Goal: Task Accomplishment & Management: Manage account settings

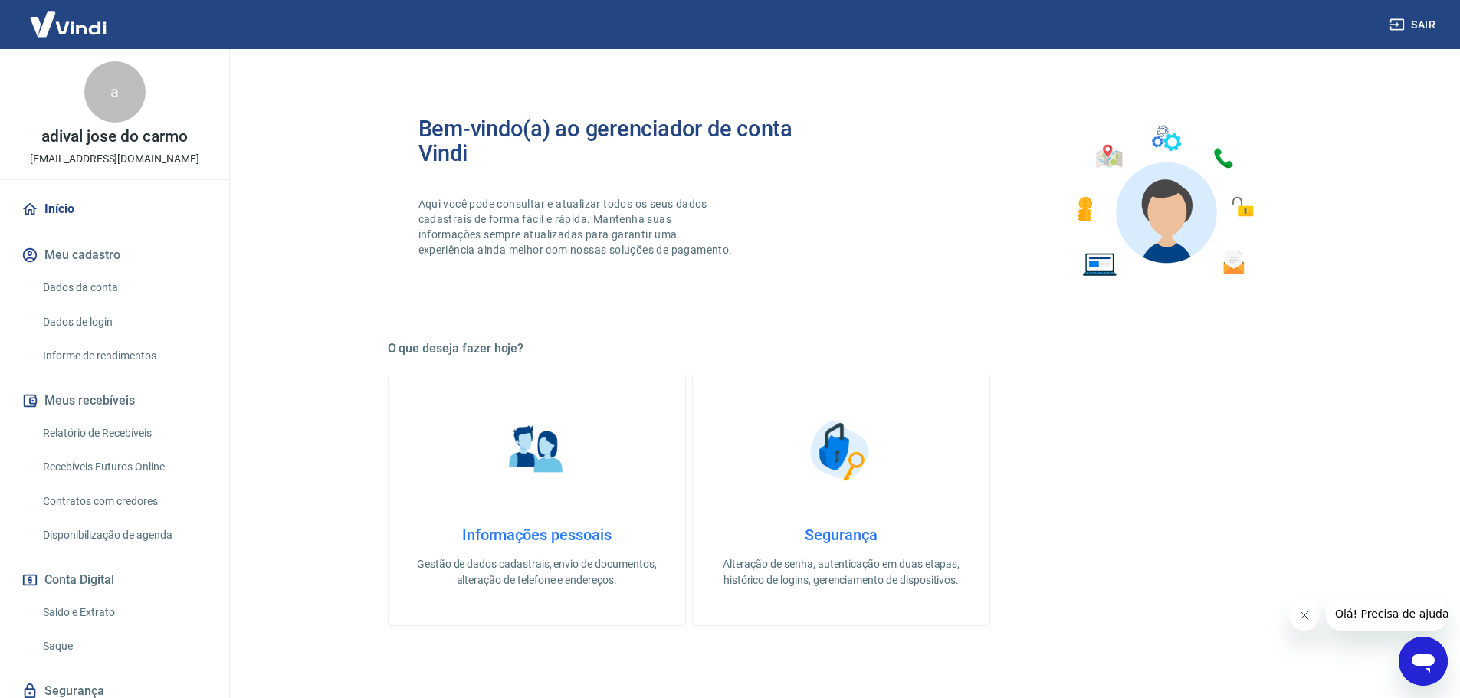
click at [115, 430] on link "Relatório de Recebíveis" at bounding box center [124, 433] width 174 height 31
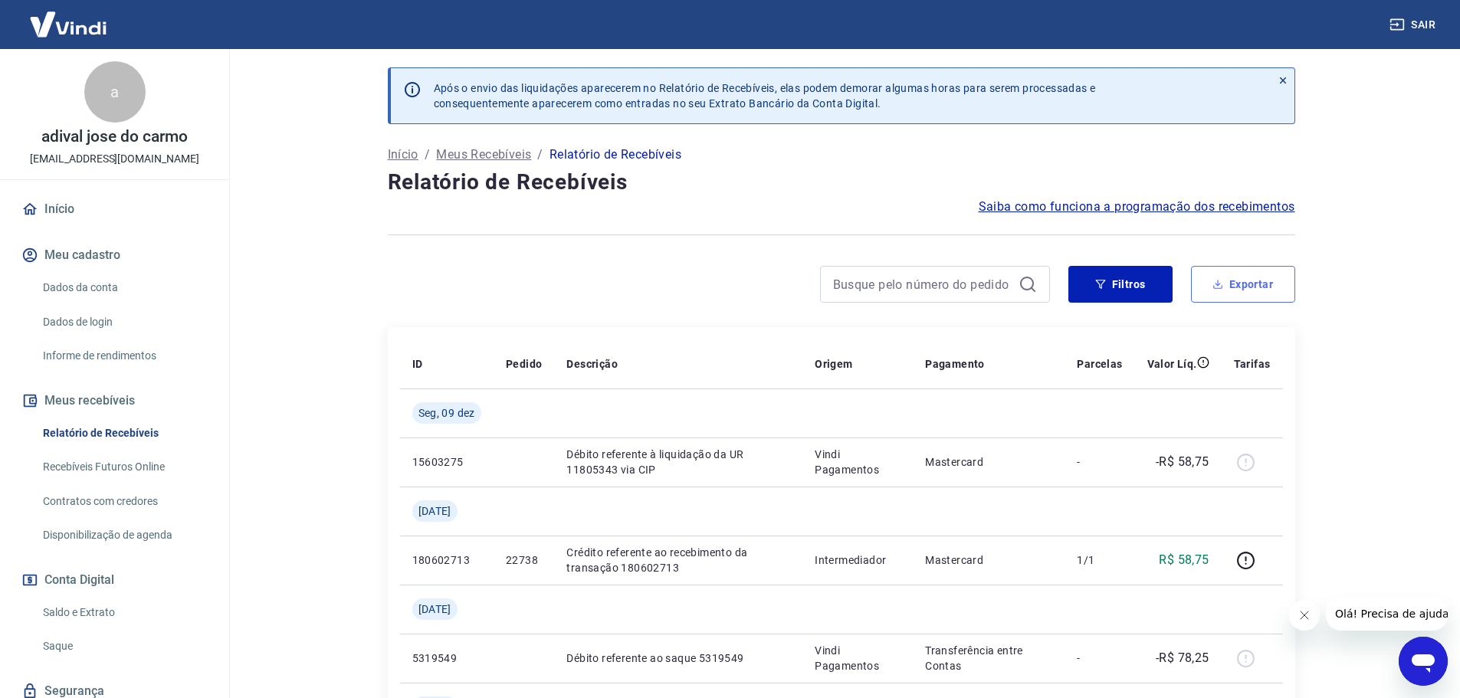
click at [1267, 283] on button "Exportar" at bounding box center [1243, 284] width 104 height 37
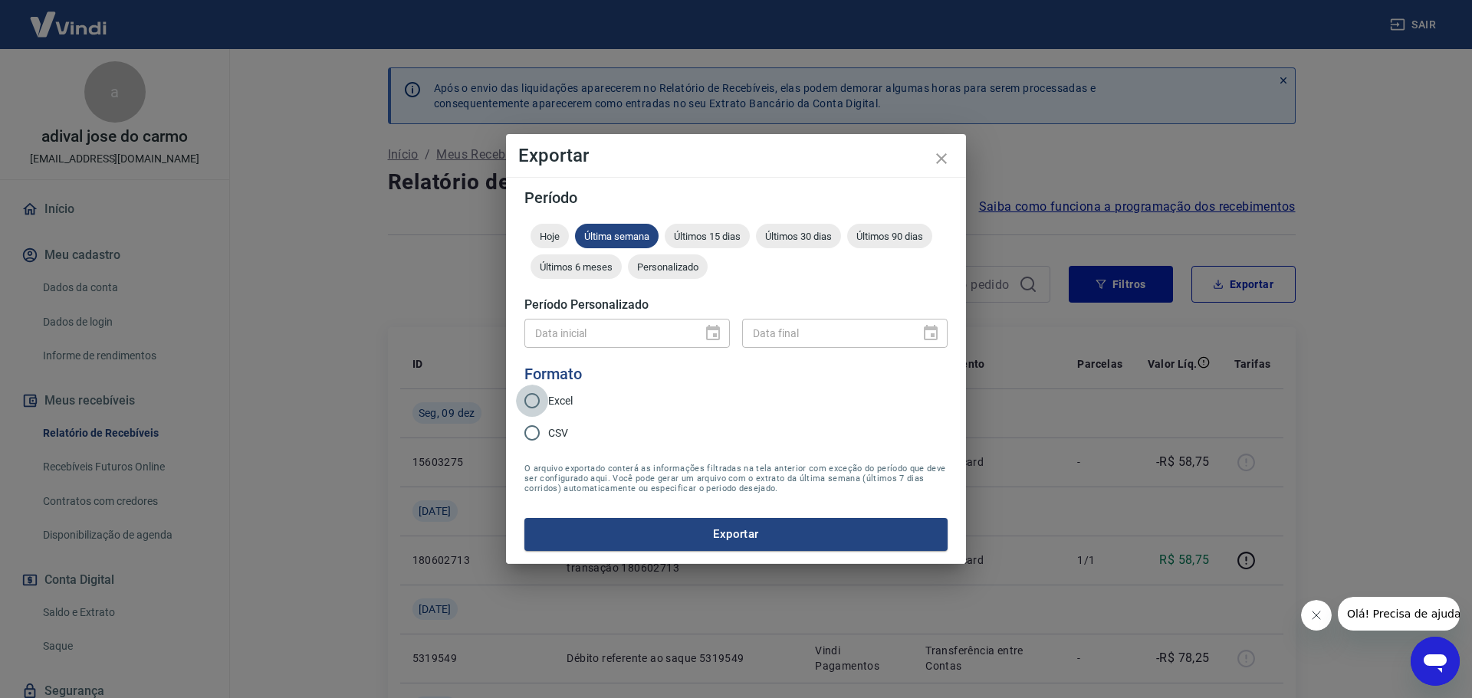
click at [534, 396] on input "Excel" at bounding box center [532, 401] width 32 height 32
radio input "true"
click at [822, 232] on span "Últimos 30 dias" at bounding box center [798, 236] width 85 height 11
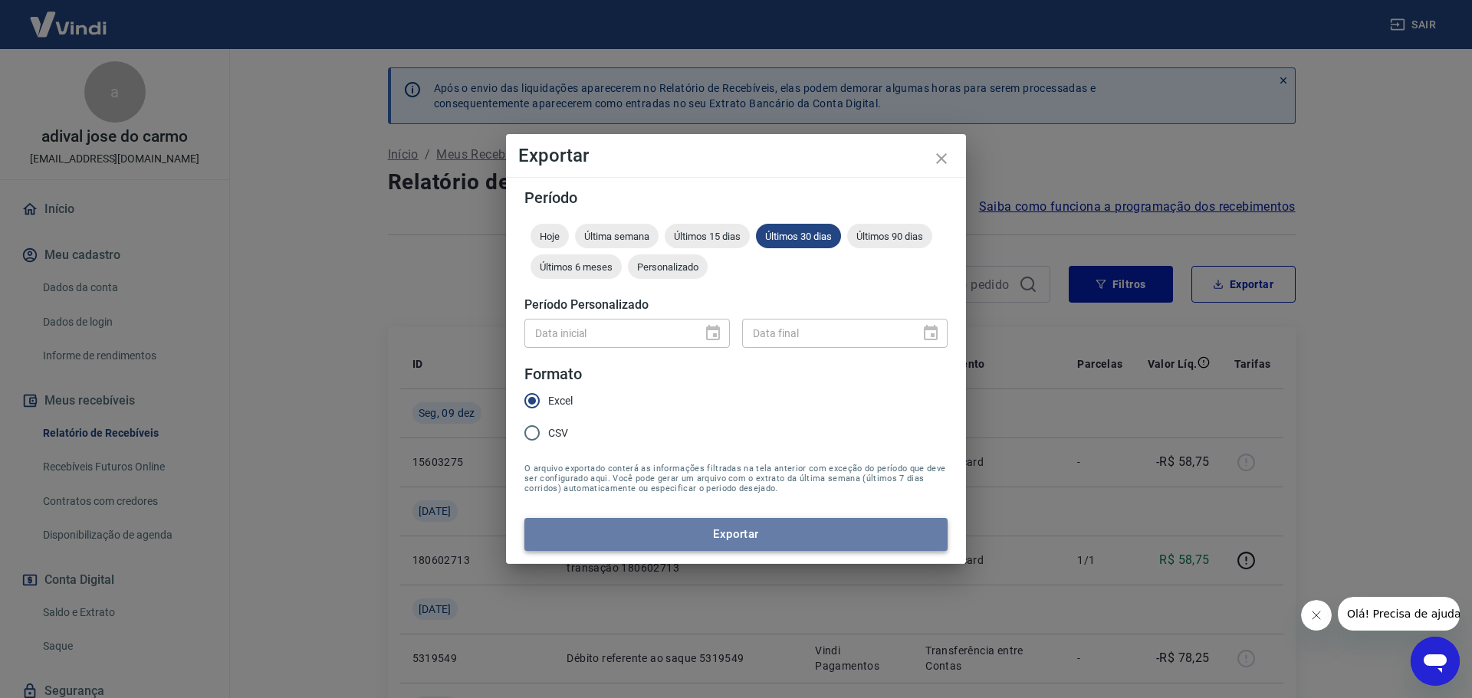
click at [764, 531] on button "Exportar" at bounding box center [735, 534] width 423 height 32
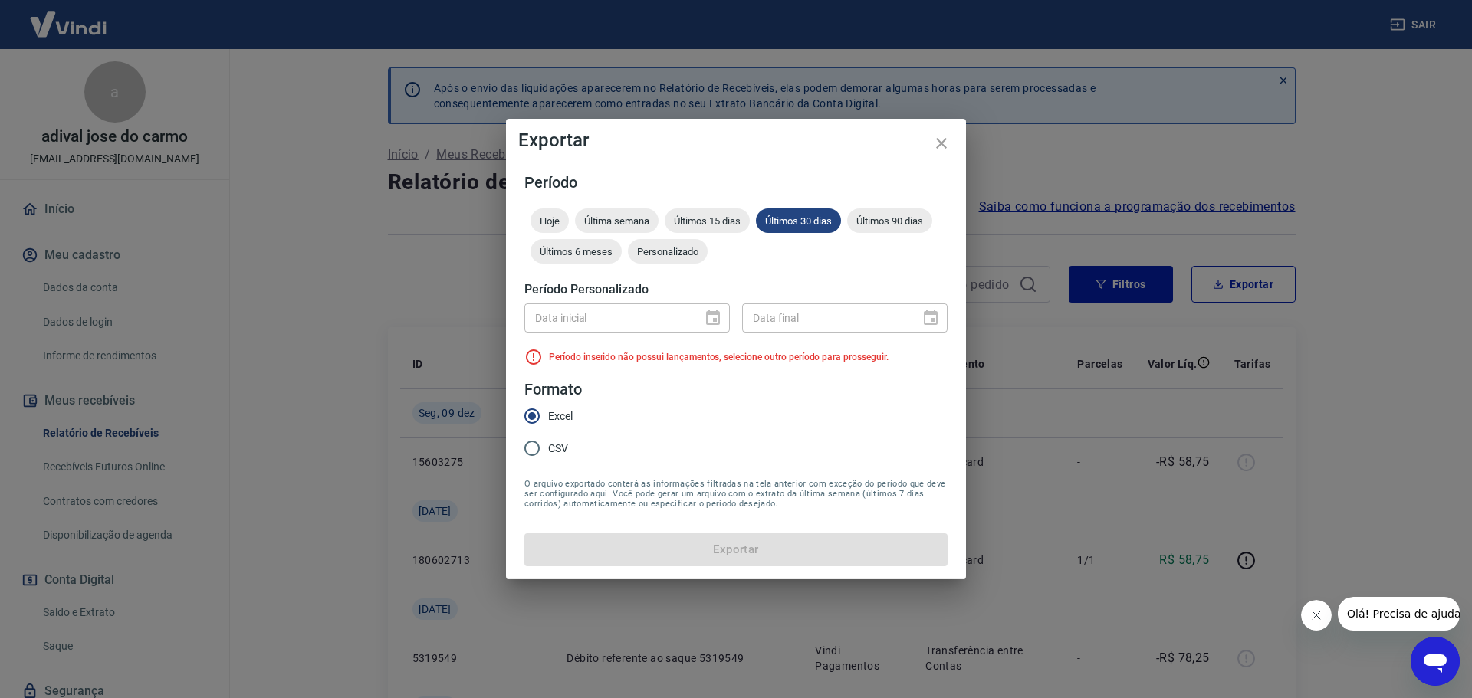
click at [715, 316] on div "Data inicial" at bounding box center [626, 318] width 205 height 28
click at [533, 443] on input "CSV" at bounding box center [532, 448] width 32 height 32
radio input "true"
click at [829, 217] on span "Últimos 30 dias" at bounding box center [798, 220] width 85 height 11
click at [787, 211] on div "Últimos 30 dias" at bounding box center [798, 221] width 85 height 25
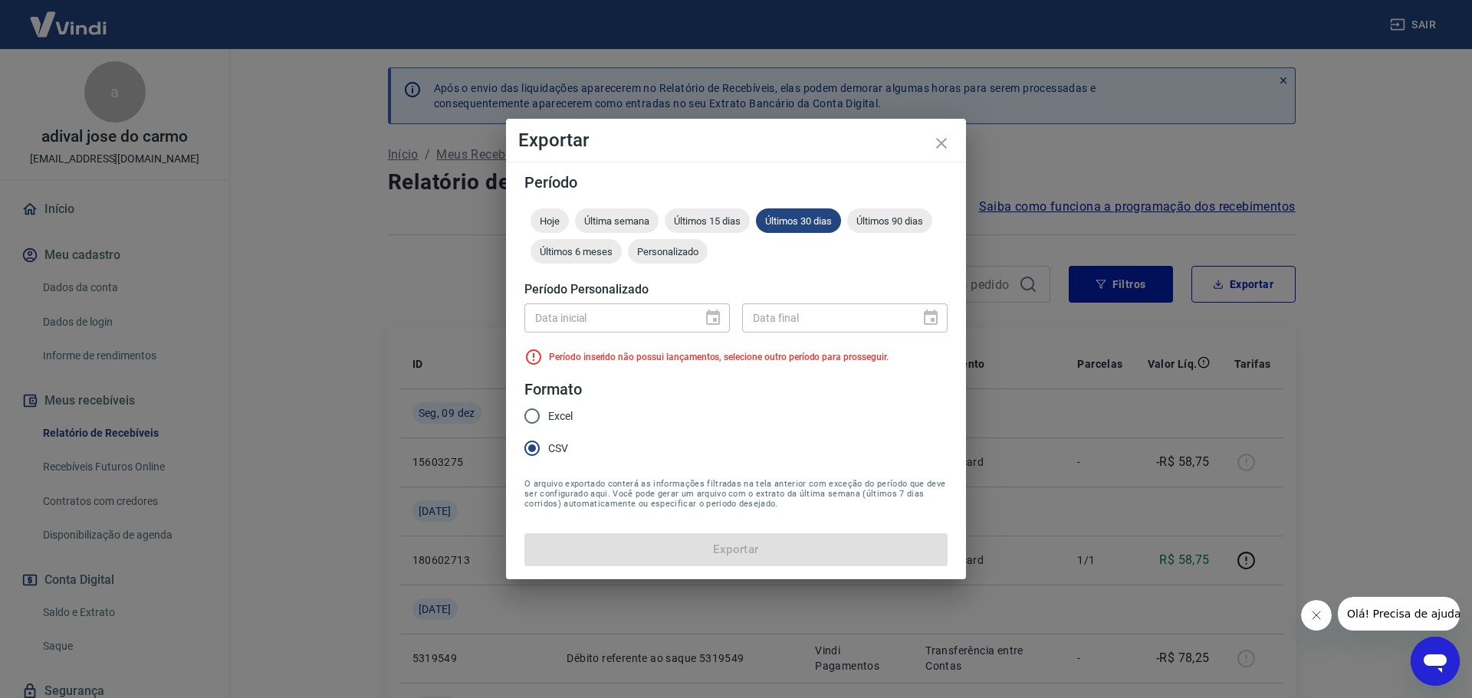
click at [553, 414] on span "Excel" at bounding box center [560, 417] width 25 height 16
click at [548, 414] on input "Excel" at bounding box center [532, 416] width 32 height 32
radio input "true"
click at [939, 146] on icon "close" at bounding box center [941, 143] width 18 height 18
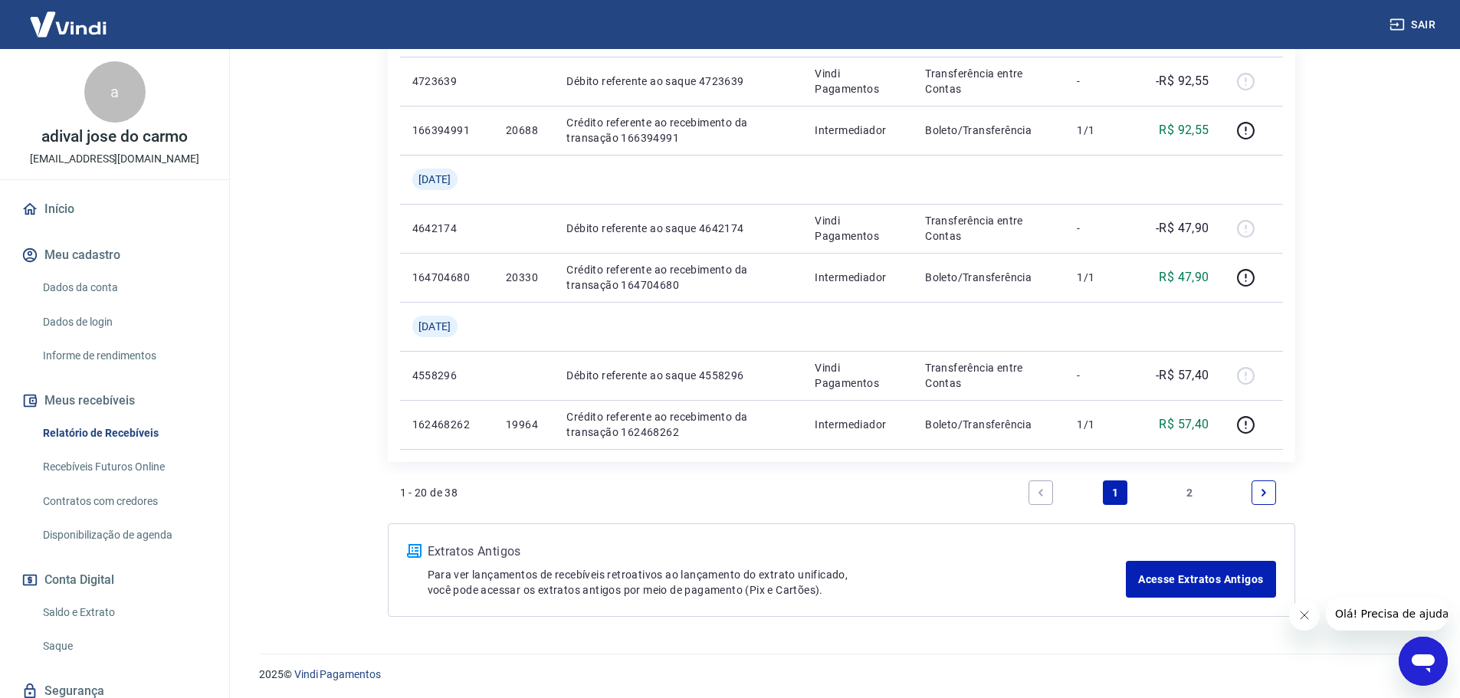
scroll to position [1660, 0]
click at [1194, 491] on link "2" at bounding box center [1190, 490] width 25 height 25
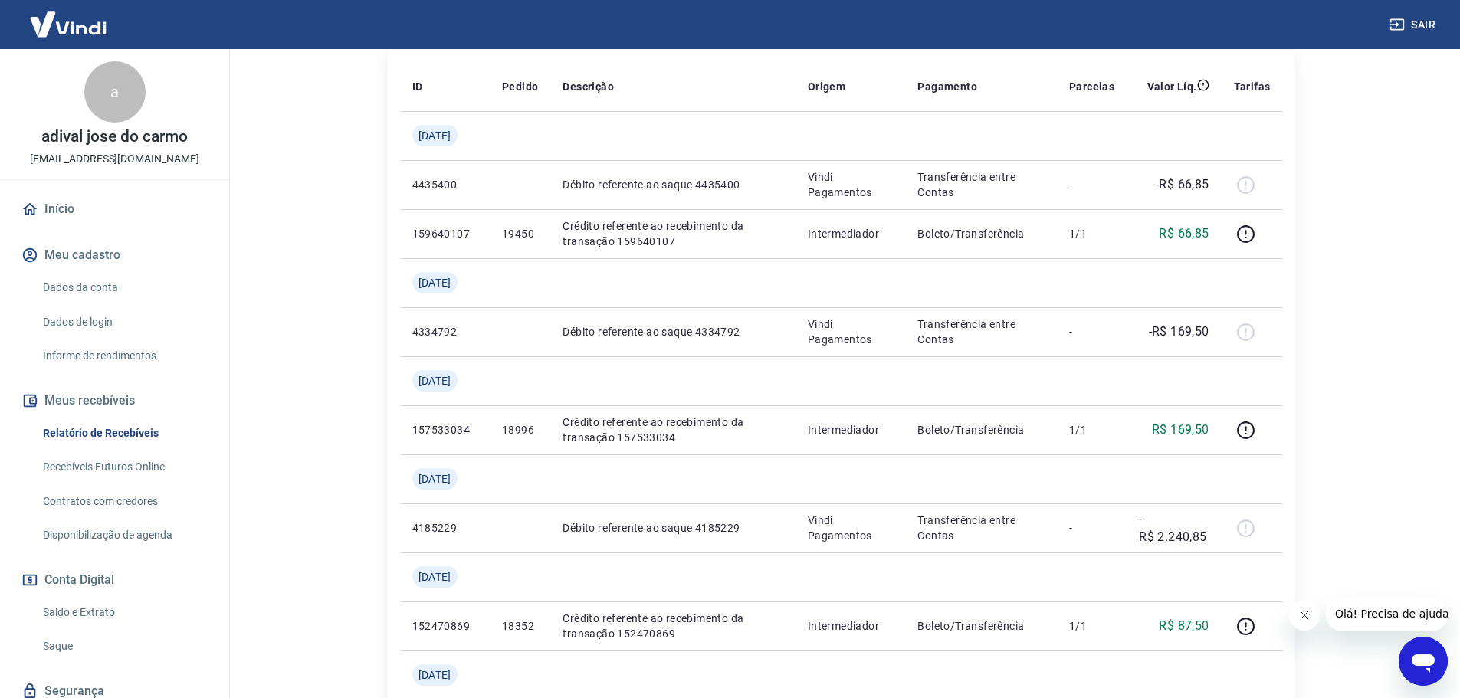
scroll to position [56, 0]
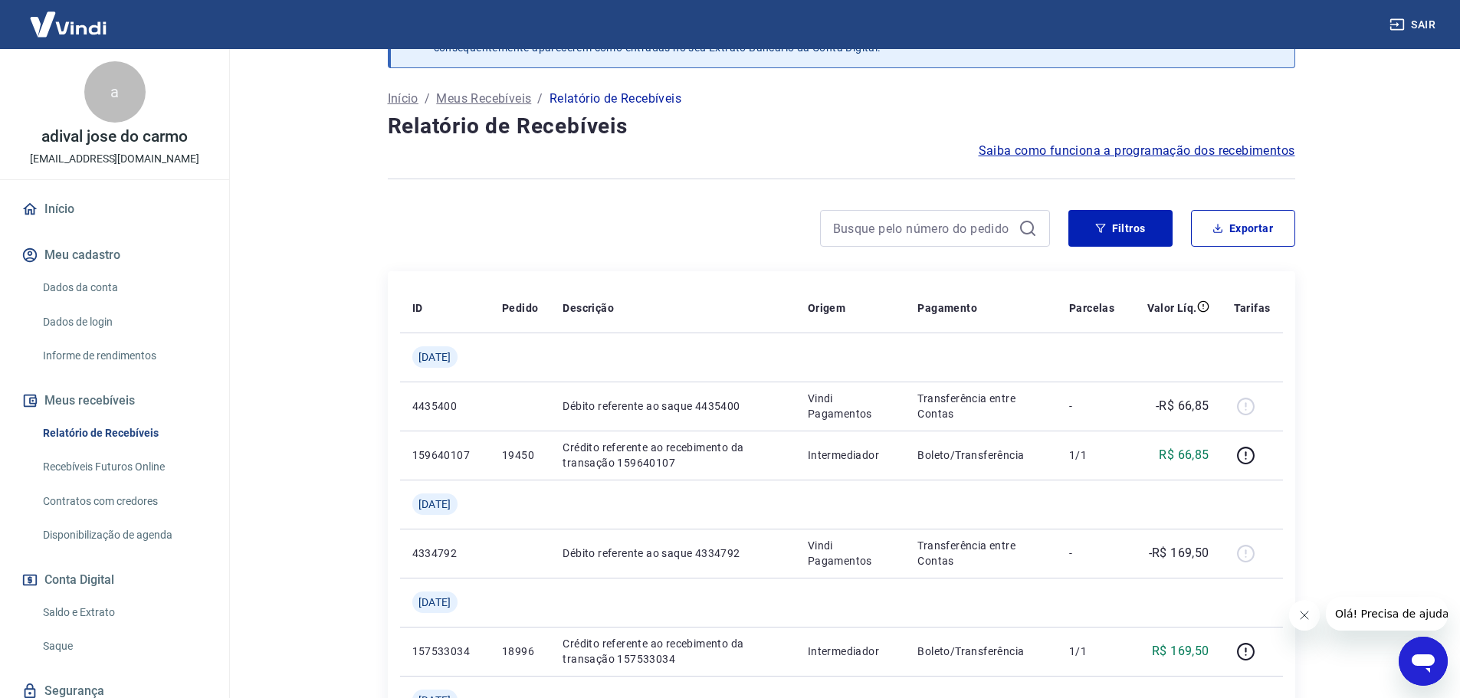
click at [100, 285] on link "Dados da conta" at bounding box center [124, 287] width 174 height 31
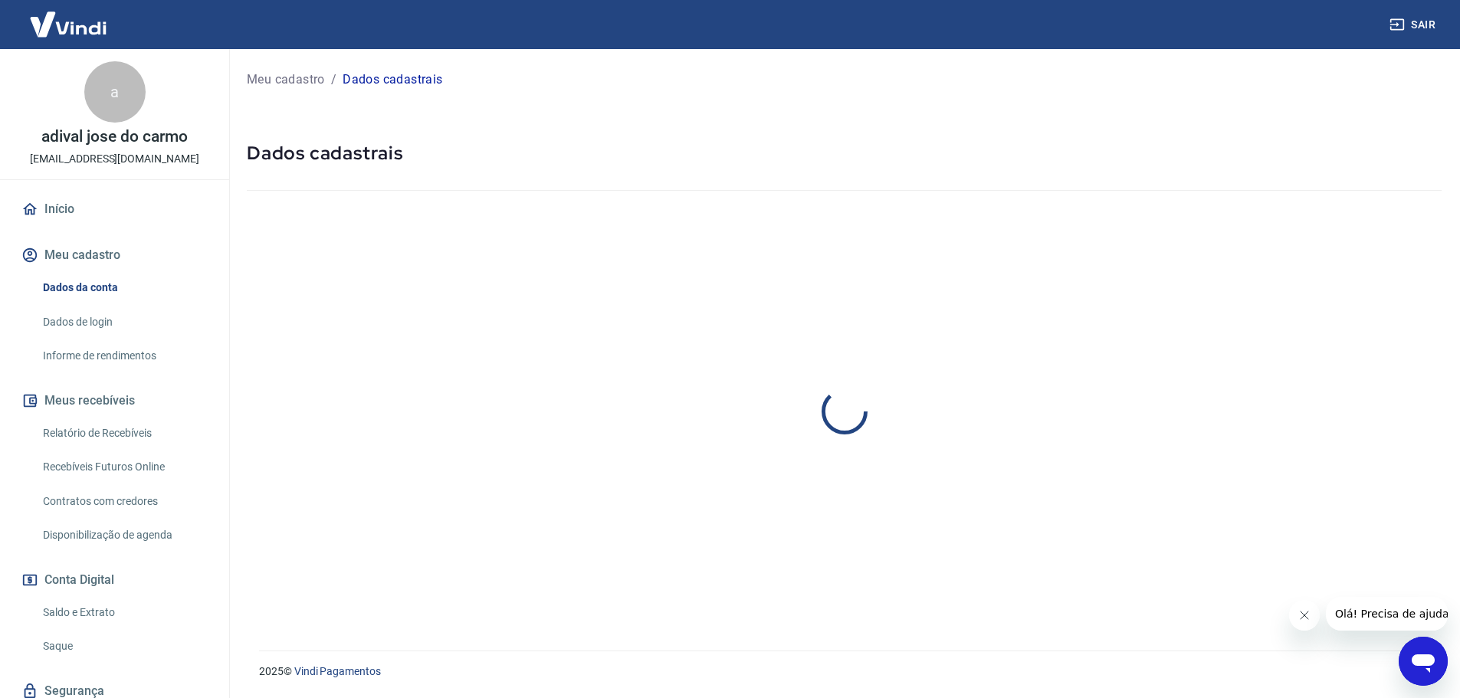
select select "SP"
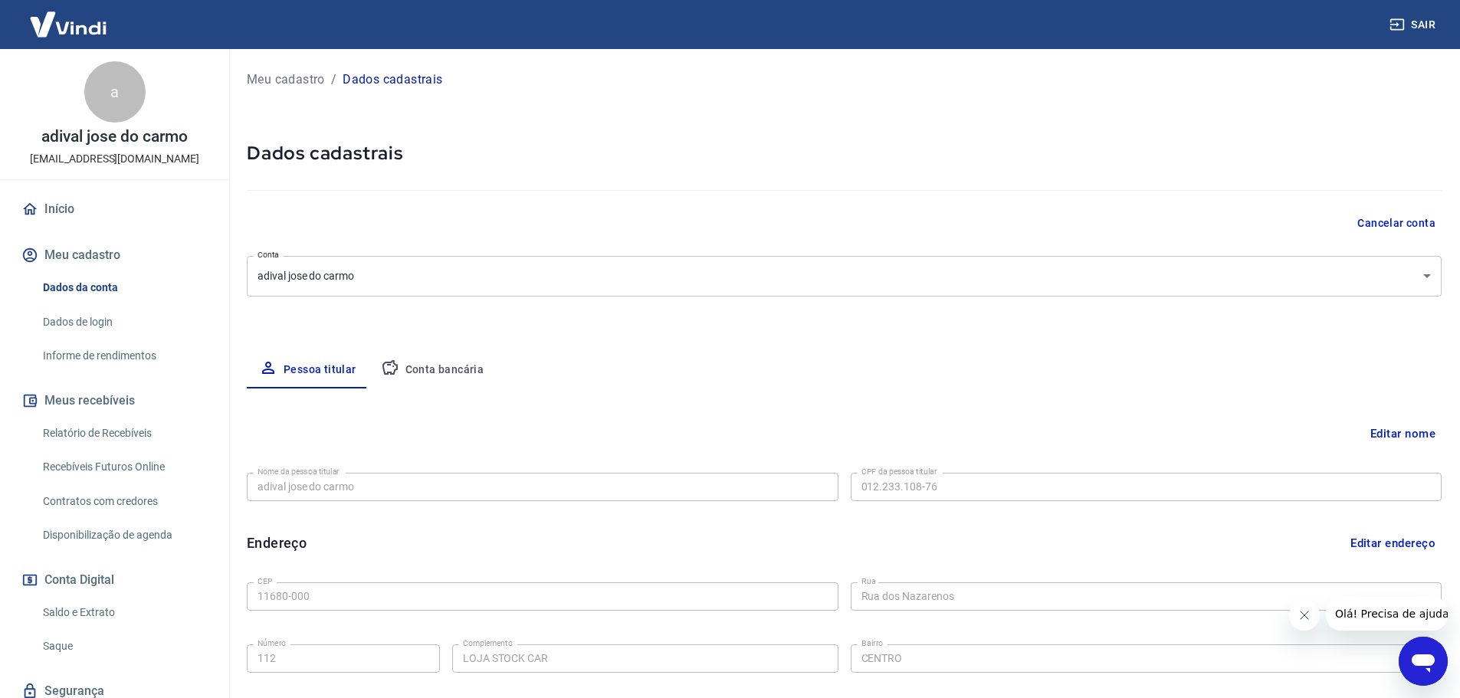
click at [107, 318] on link "Dados de login" at bounding box center [124, 322] width 174 height 31
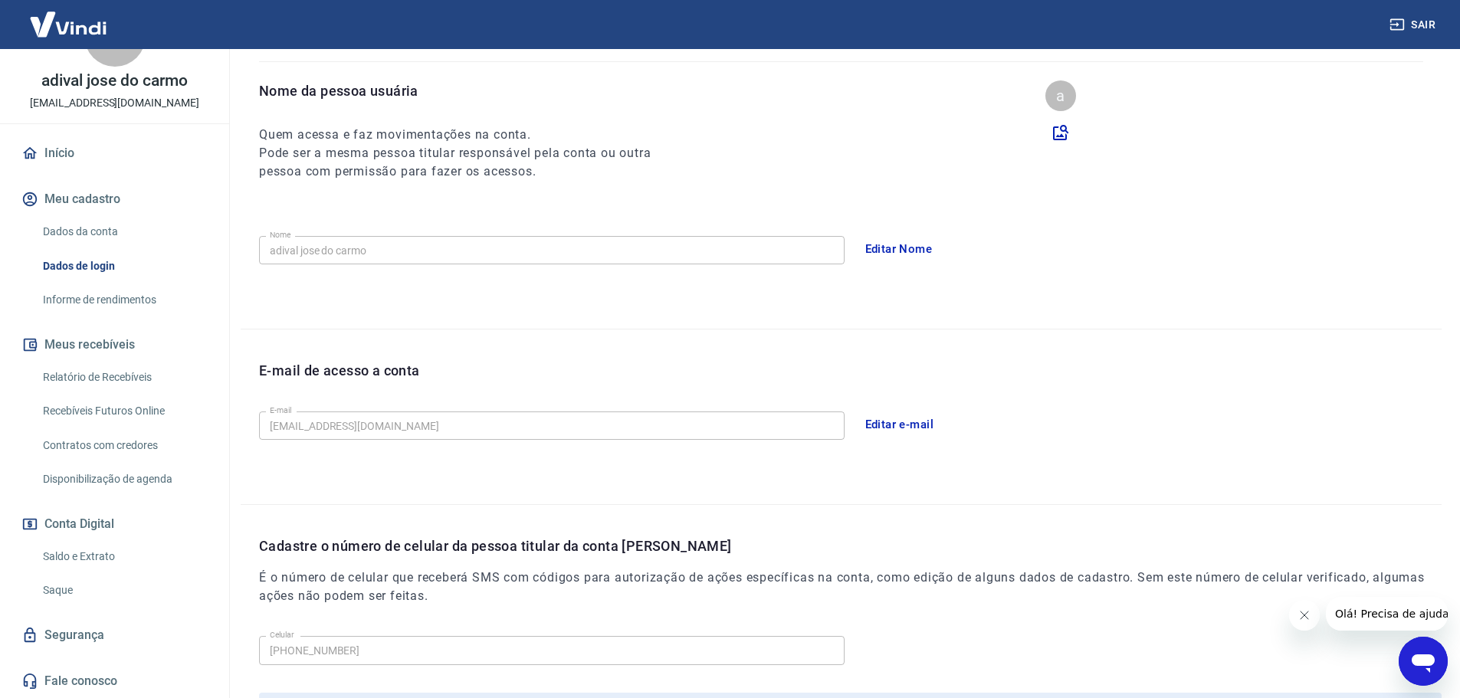
scroll to position [153, 0]
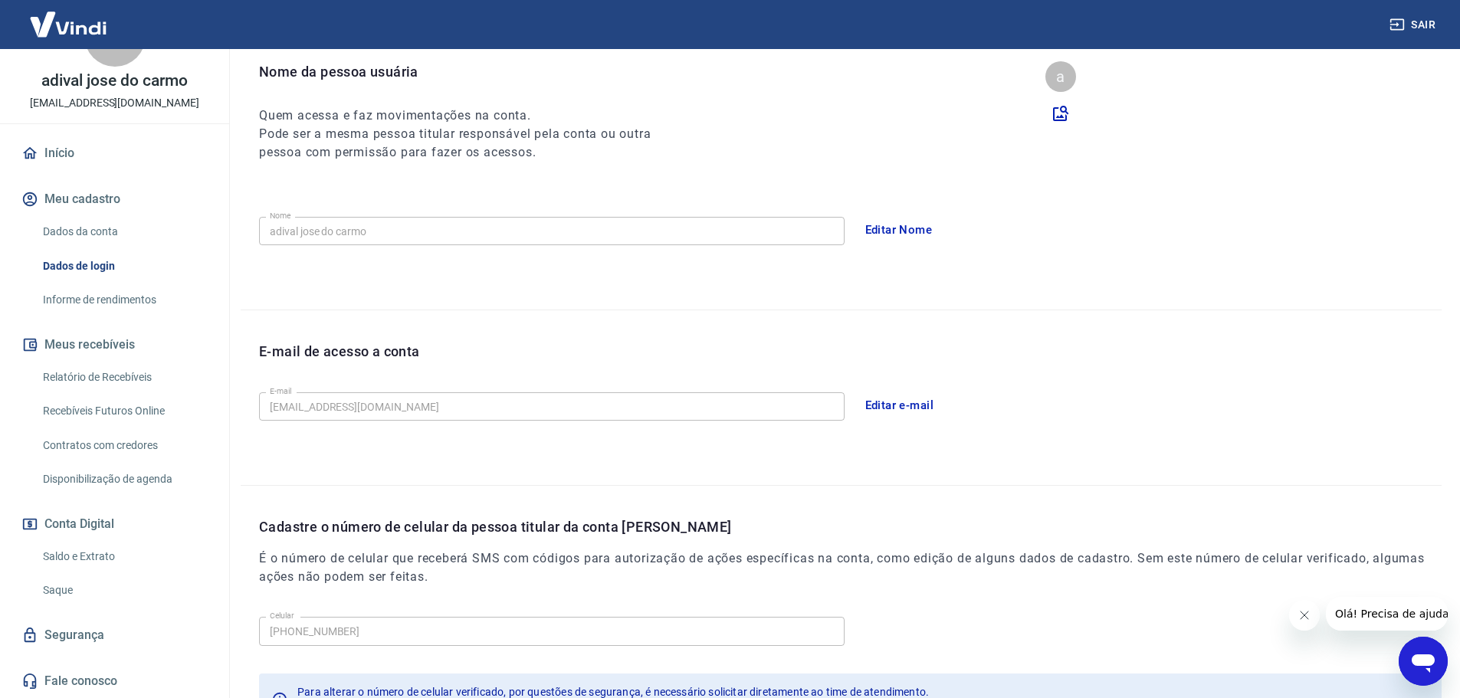
click at [123, 378] on link "Relatório de Recebíveis" at bounding box center [124, 377] width 174 height 31
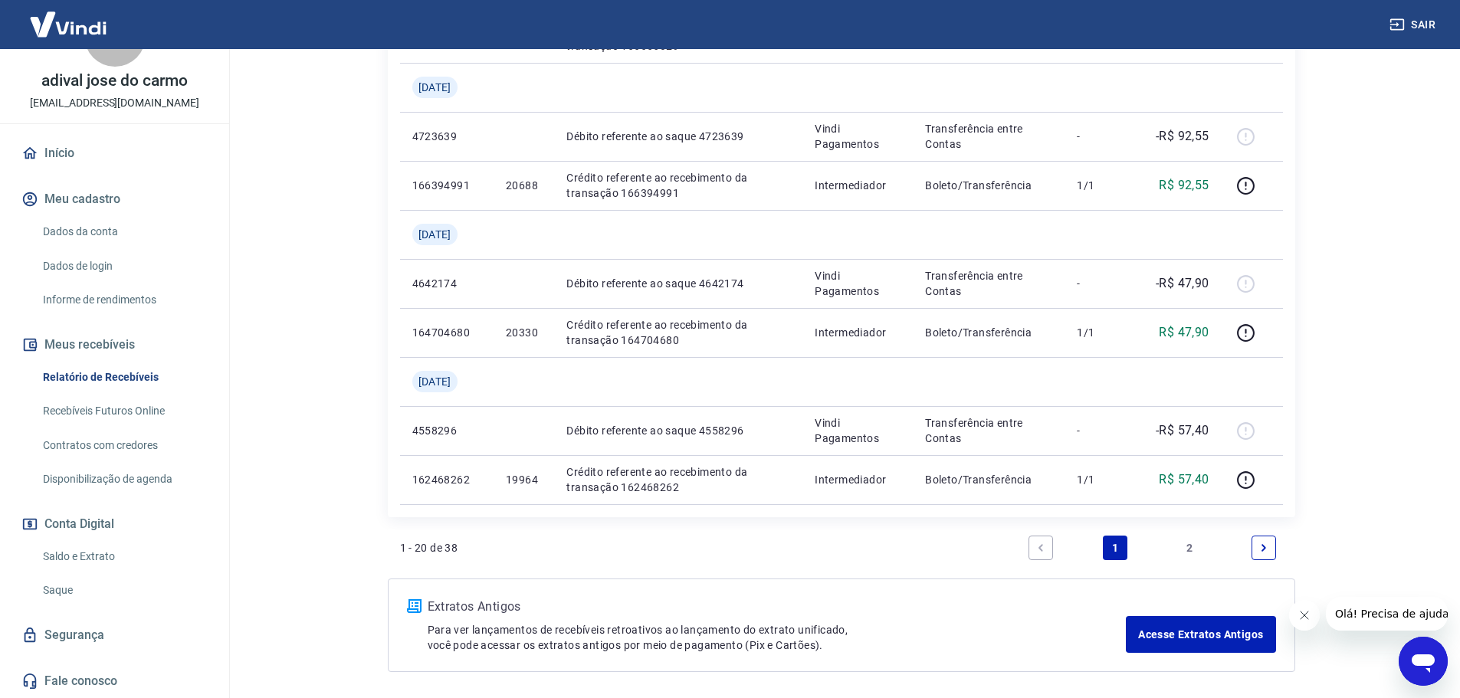
scroll to position [1660, 0]
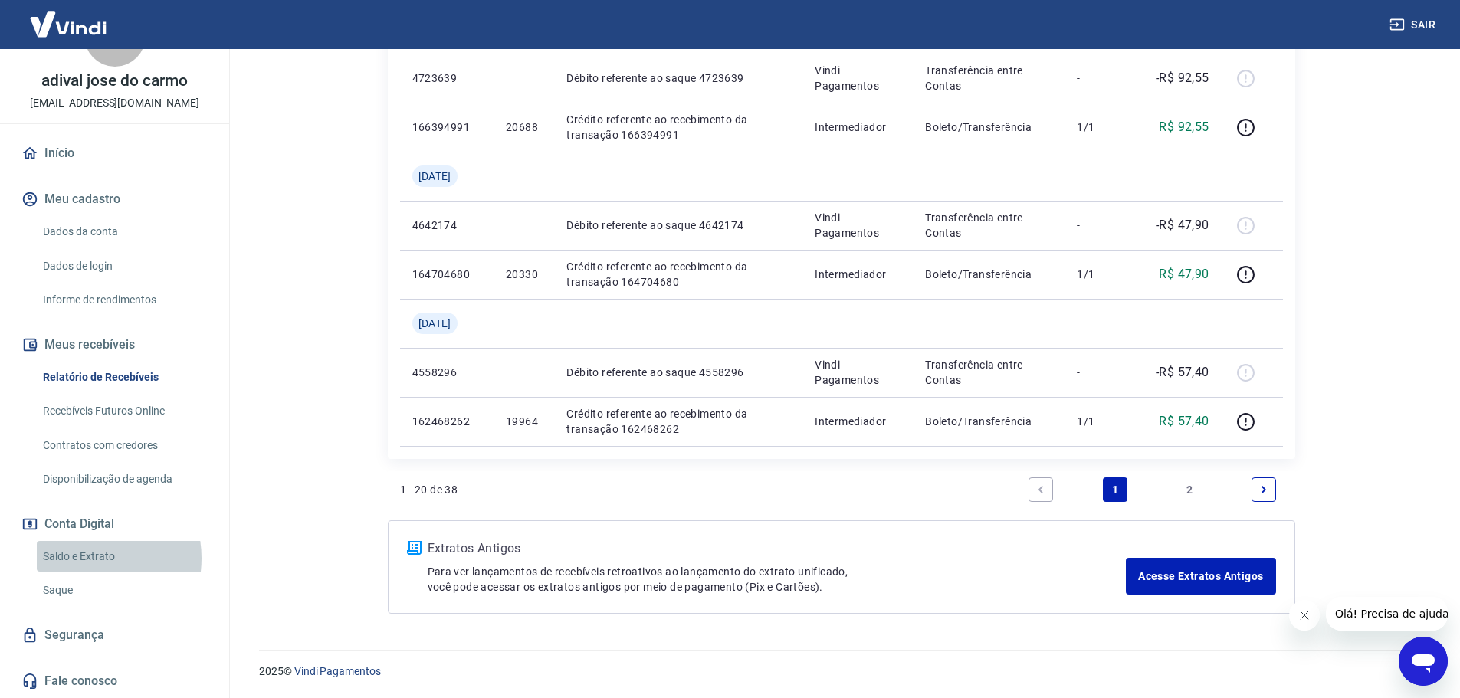
click at [84, 558] on link "Saldo e Extrato" at bounding box center [124, 556] width 174 height 31
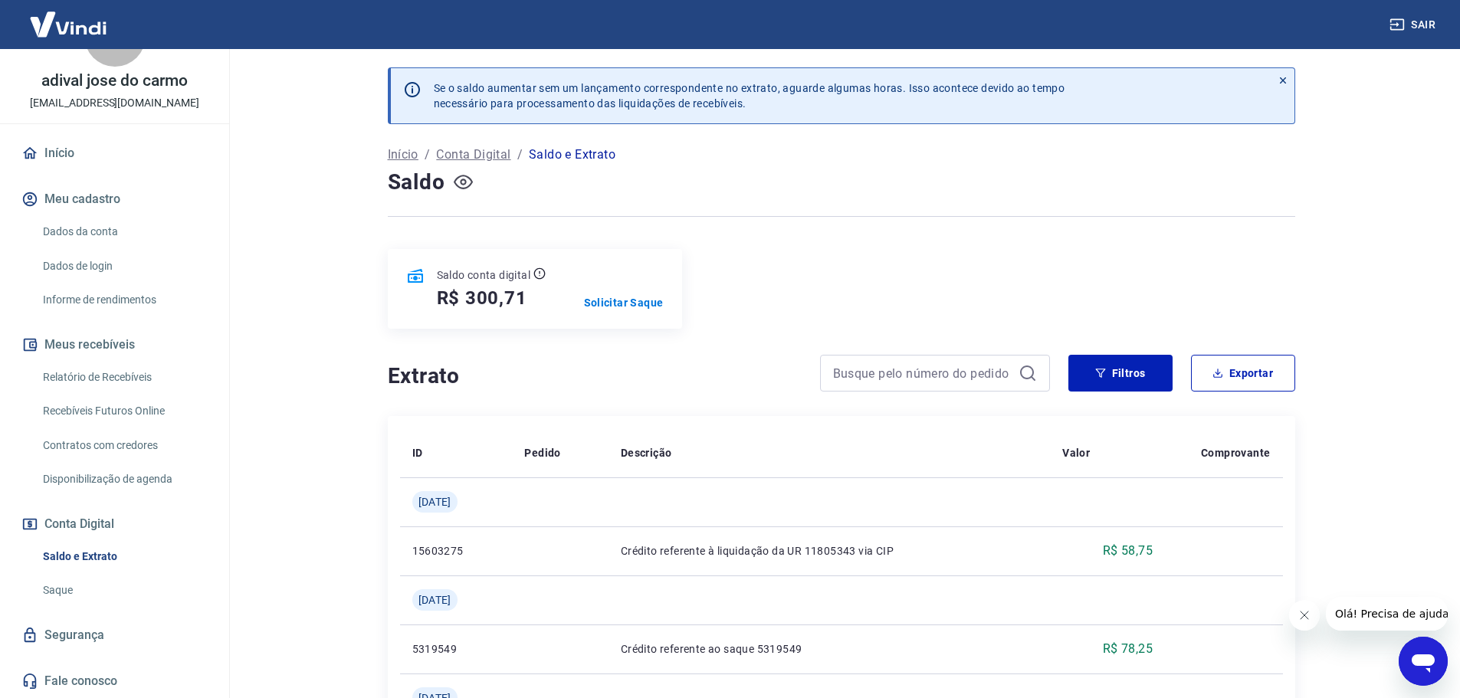
click at [465, 180] on icon "button" at bounding box center [463, 182] width 6 height 6
click at [462, 178] on icon "button" at bounding box center [463, 181] width 19 height 19
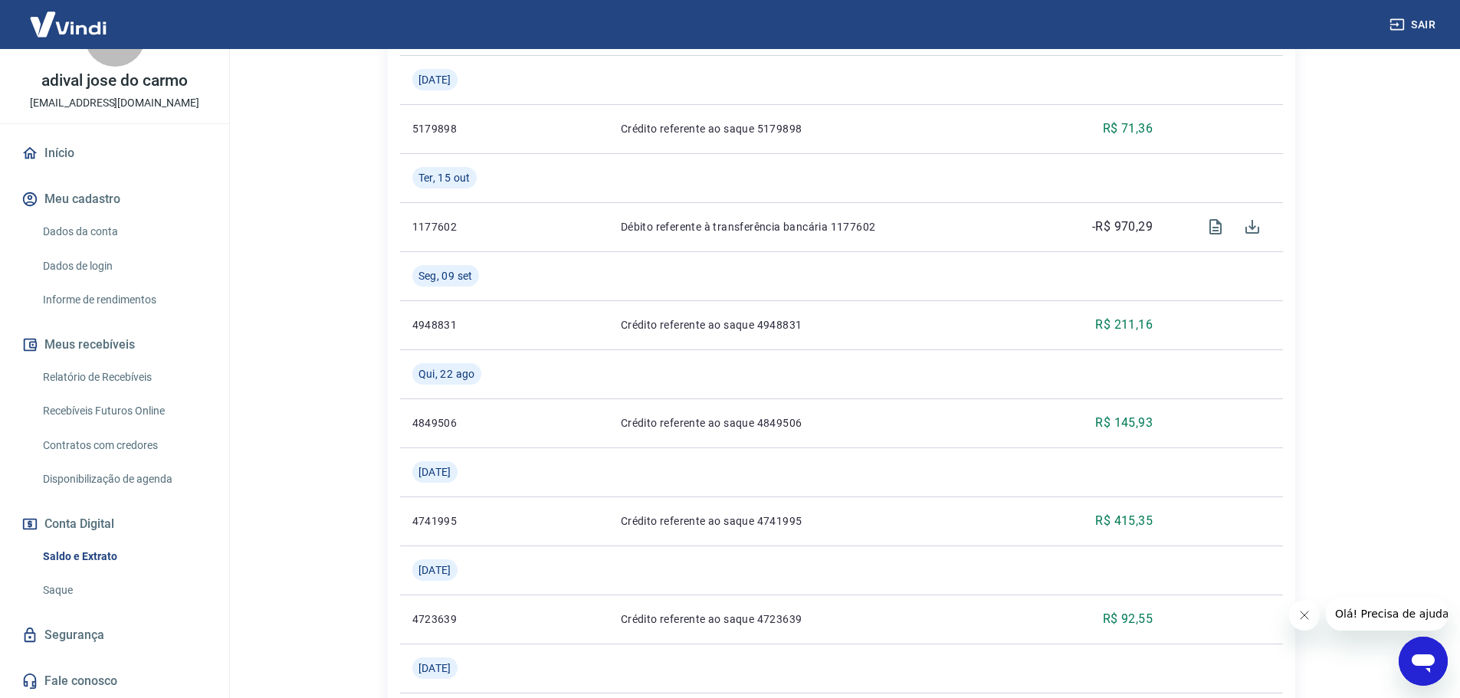
scroll to position [690, 0]
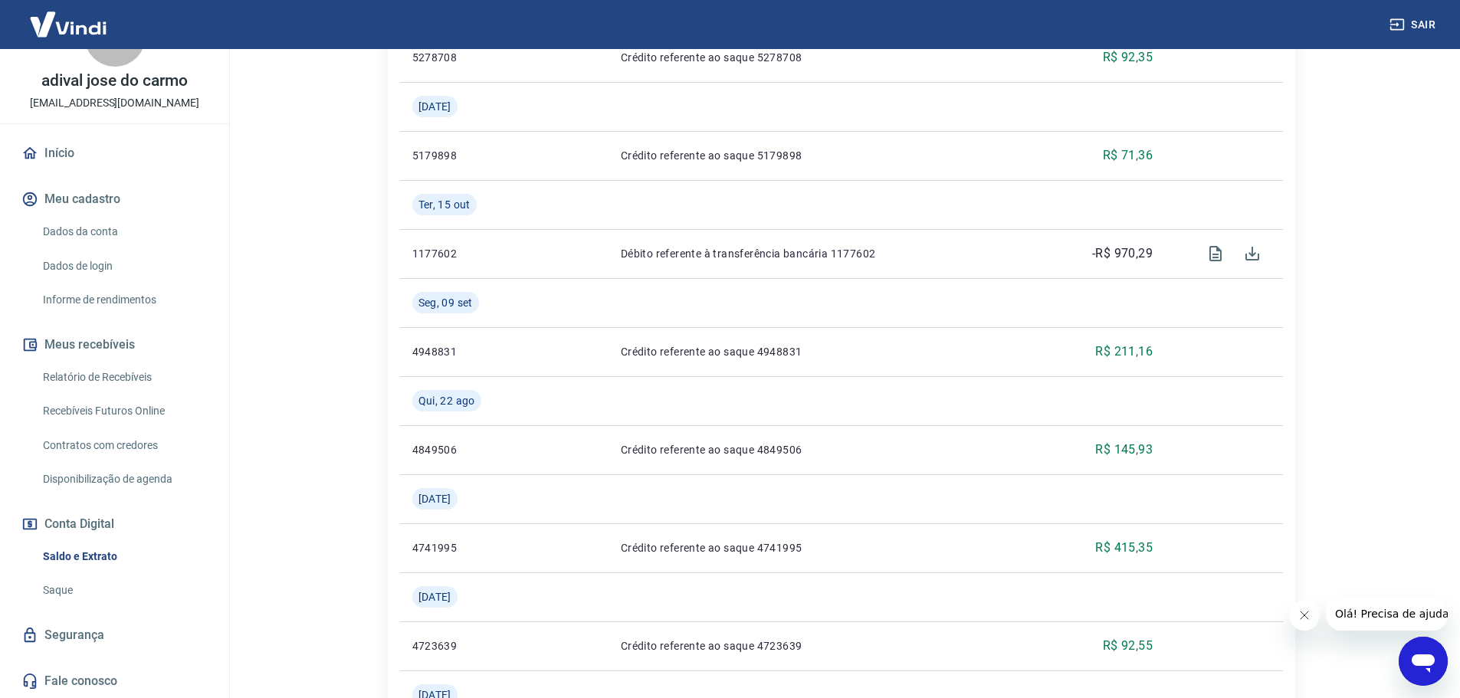
click at [72, 379] on link "Relatório de Recebíveis" at bounding box center [124, 377] width 174 height 31
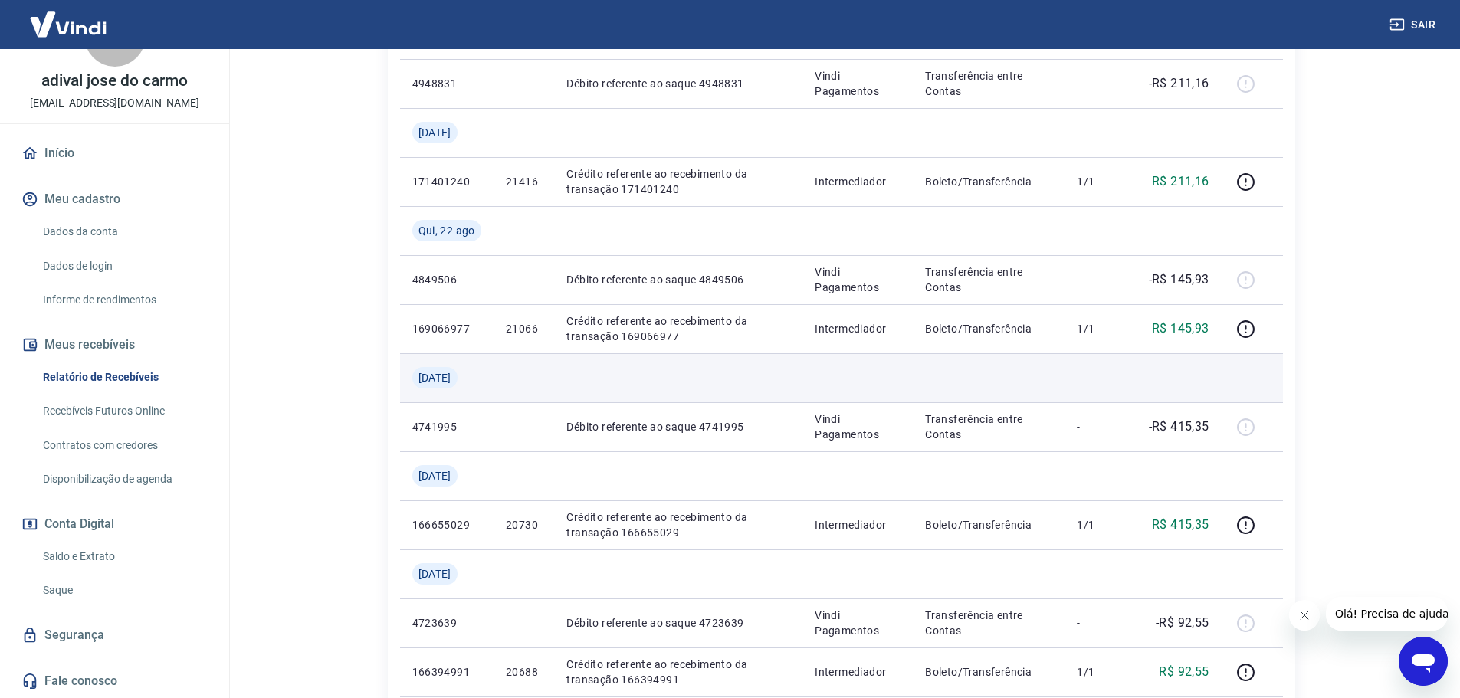
scroll to position [1150, 0]
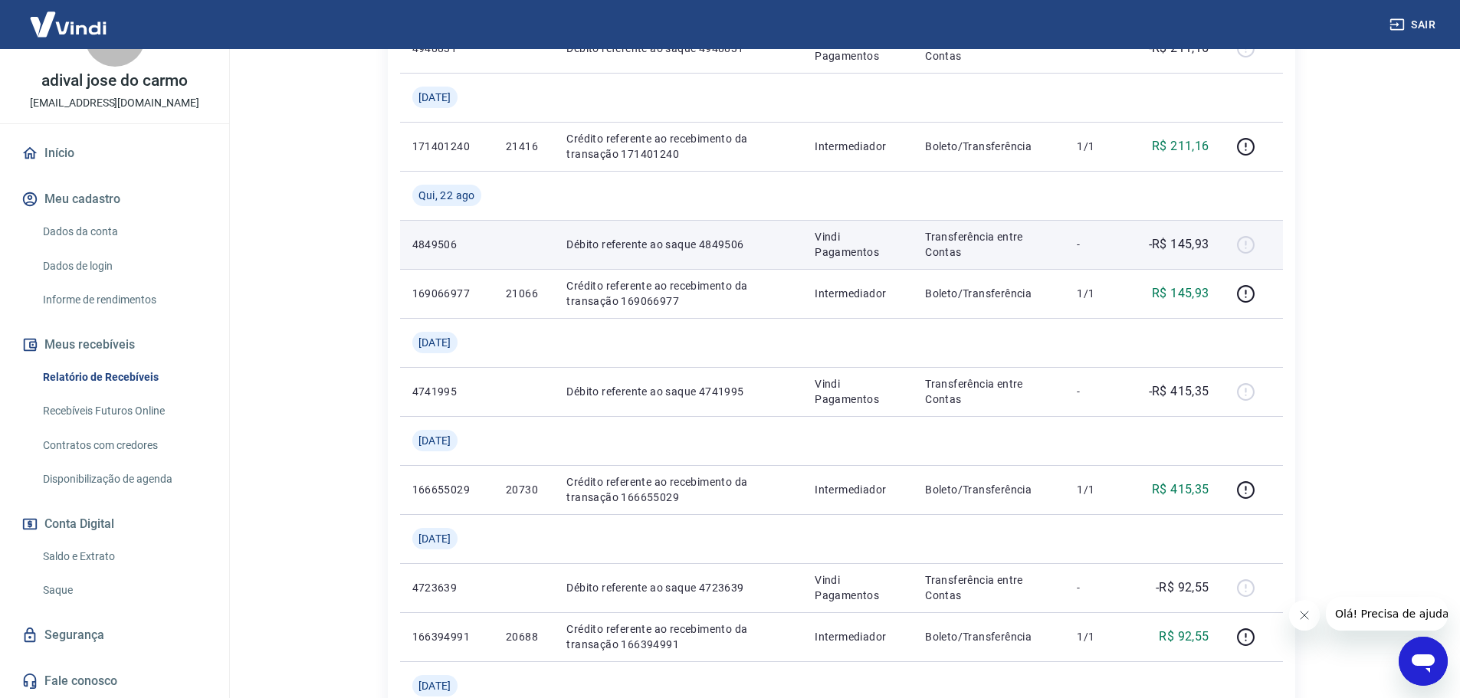
click at [721, 245] on p "Débito referente ao saque 4849506" at bounding box center [679, 244] width 224 height 15
click at [1161, 251] on p "-R$ 145,93" at bounding box center [1179, 244] width 61 height 18
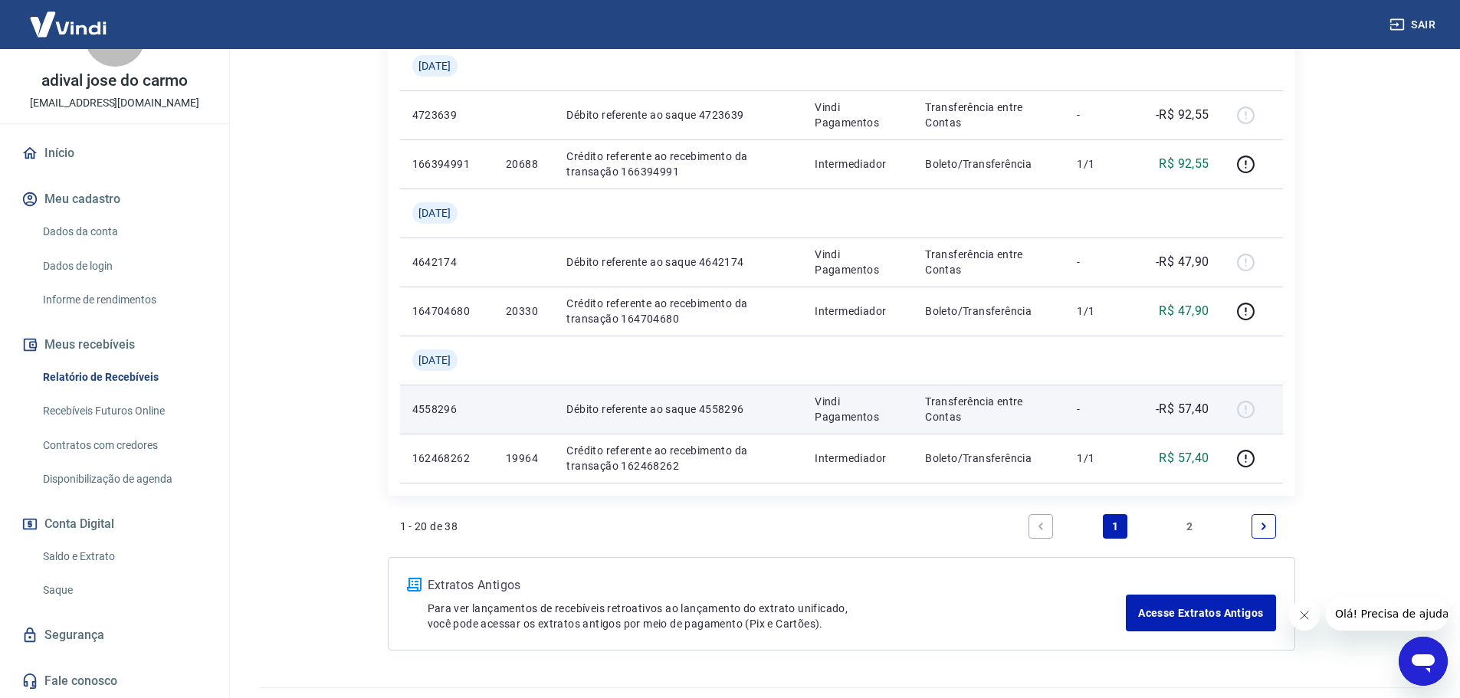
scroll to position [1660, 0]
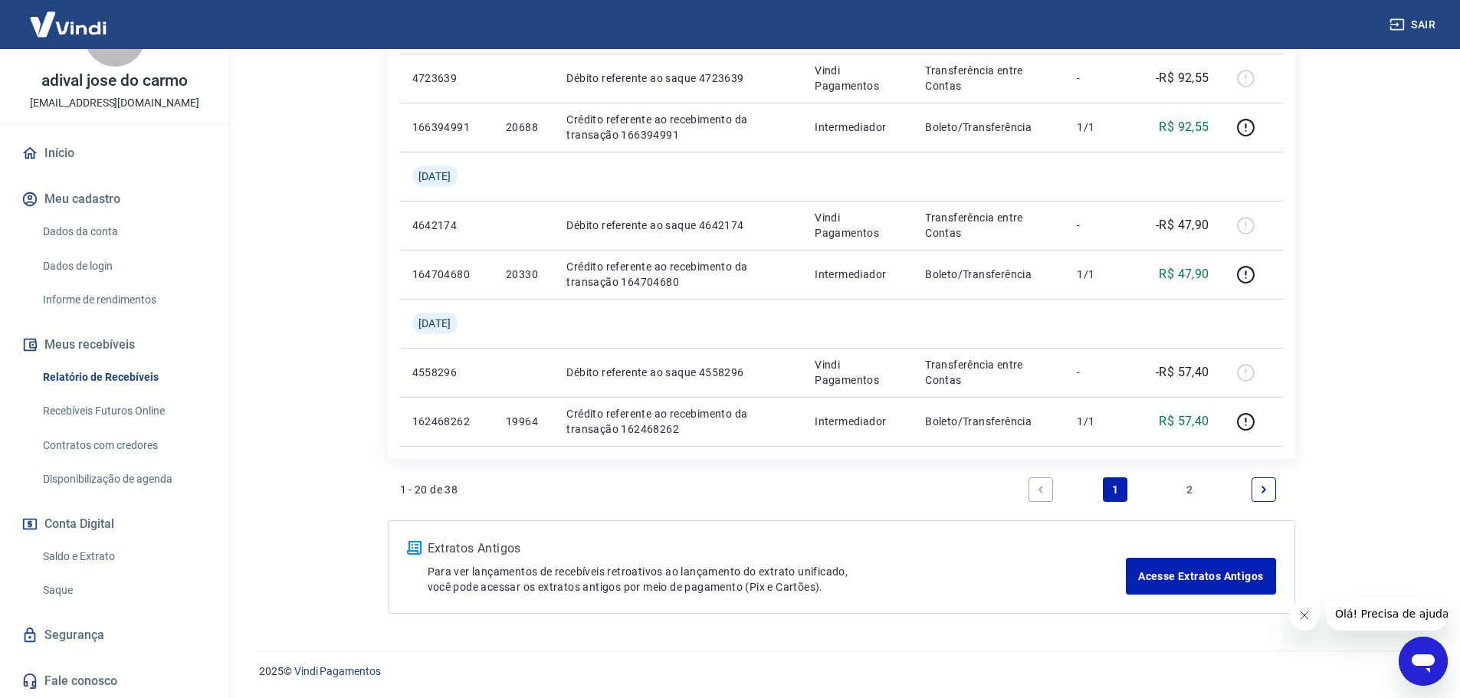
click at [1180, 493] on link "2" at bounding box center [1190, 490] width 25 height 25
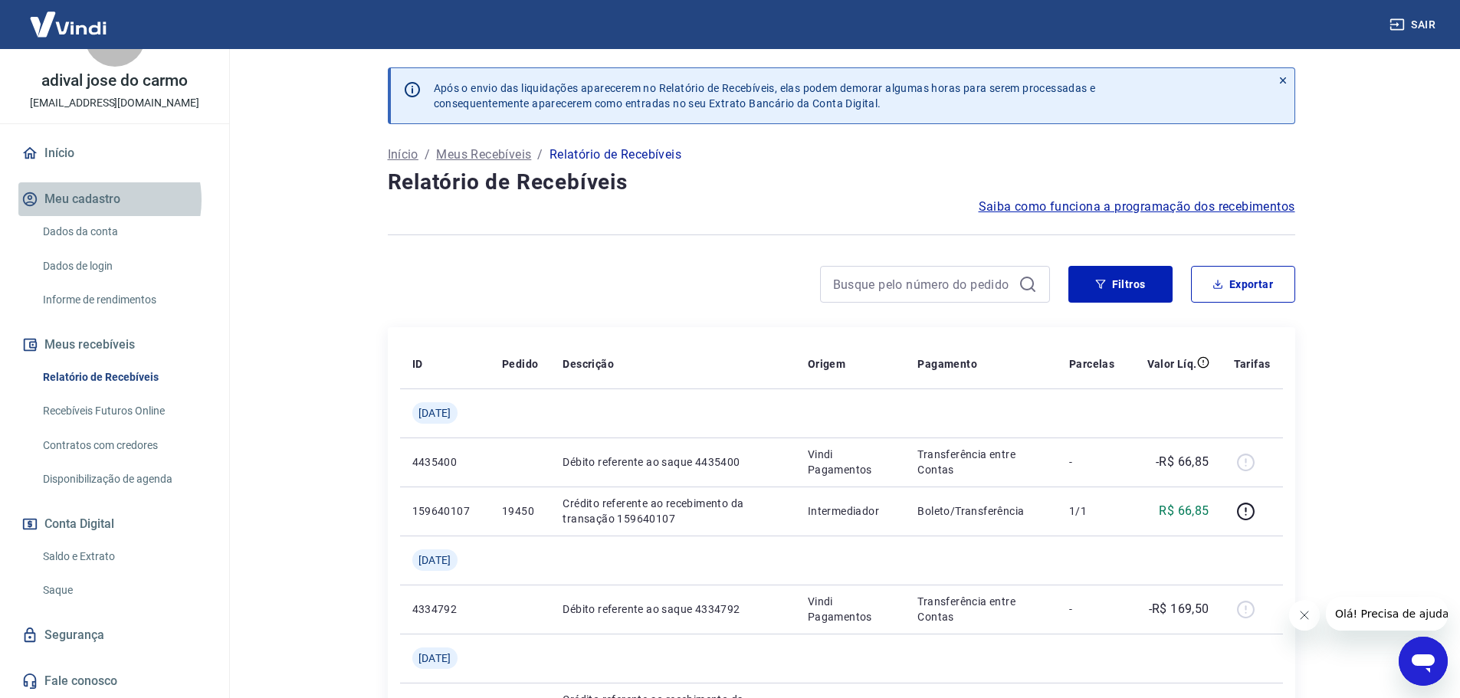
click at [97, 200] on button "Meu cadastro" at bounding box center [114, 199] width 192 height 34
click at [55, 226] on link "Dados da conta" at bounding box center [124, 231] width 174 height 31
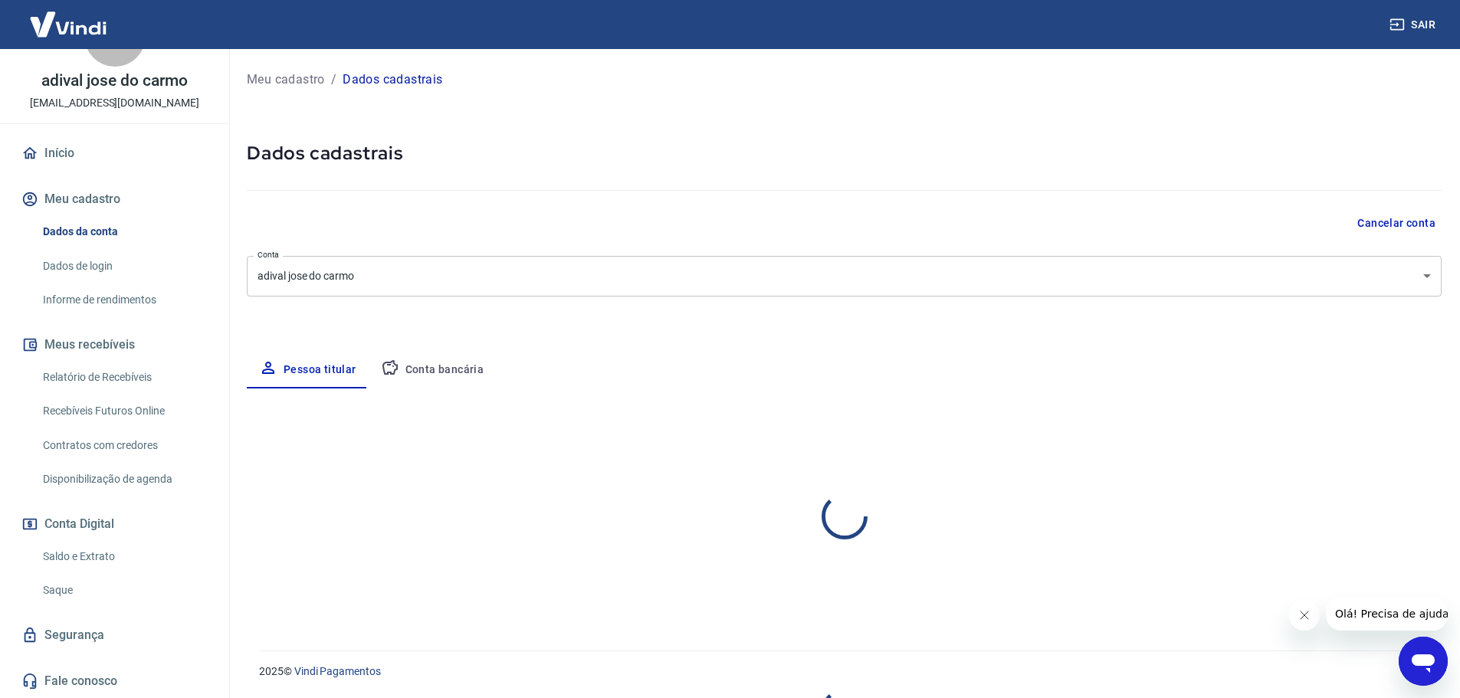
select select "SP"
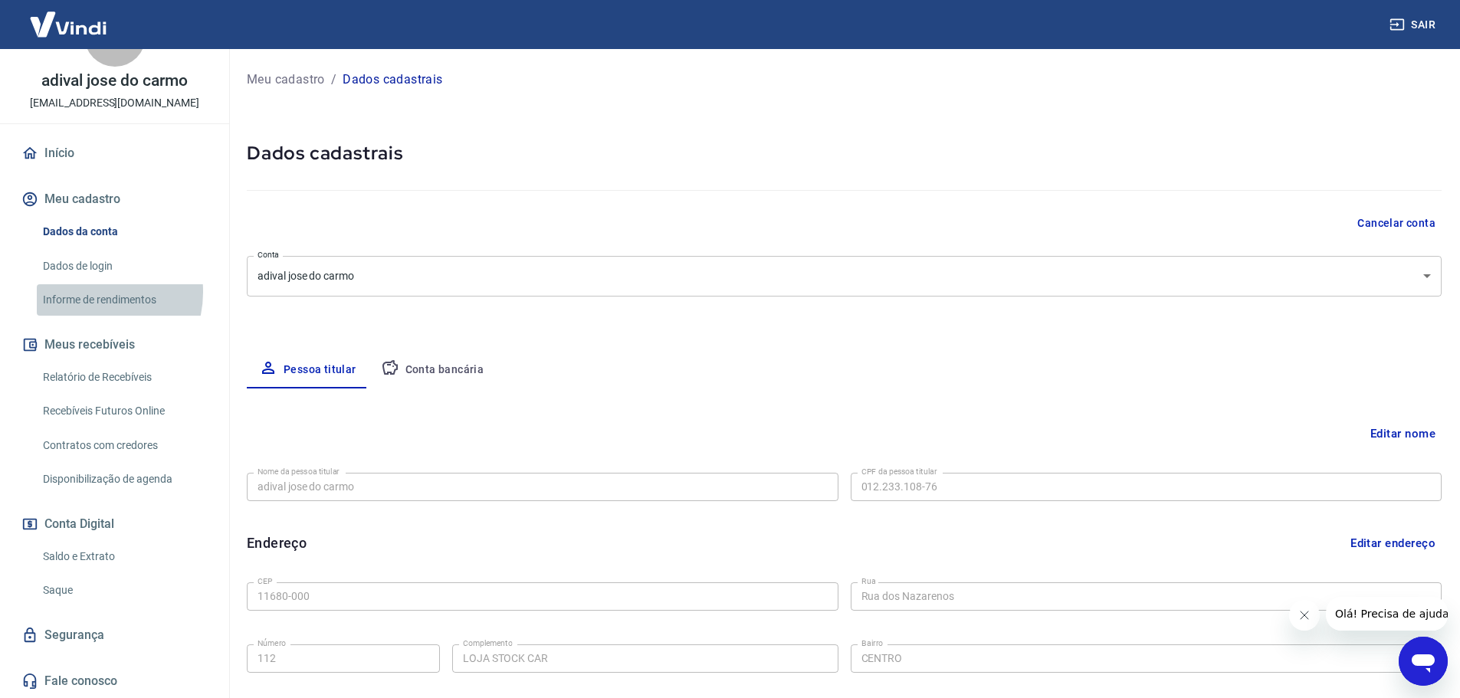
click at [92, 292] on link "Informe de rendimentos" at bounding box center [124, 299] width 174 height 31
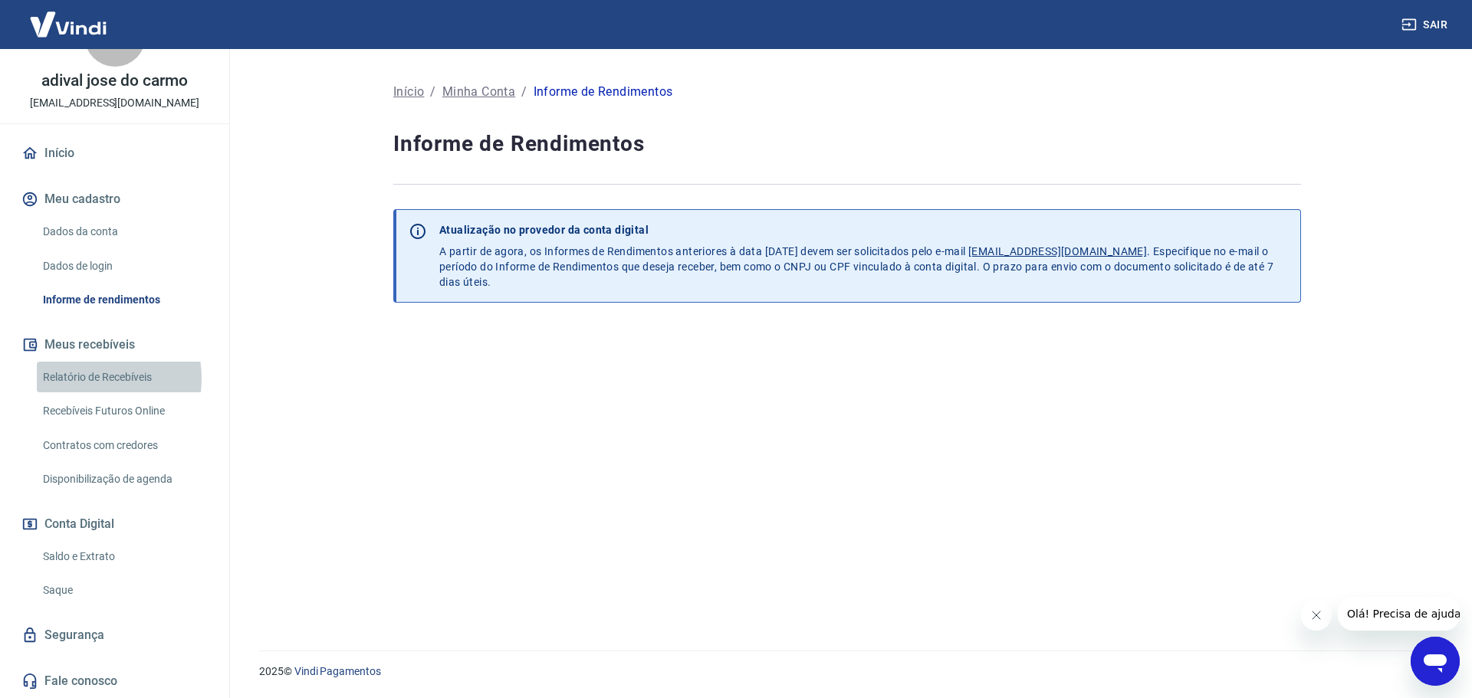
click at [90, 378] on link "Relatório de Recebíveis" at bounding box center [124, 377] width 174 height 31
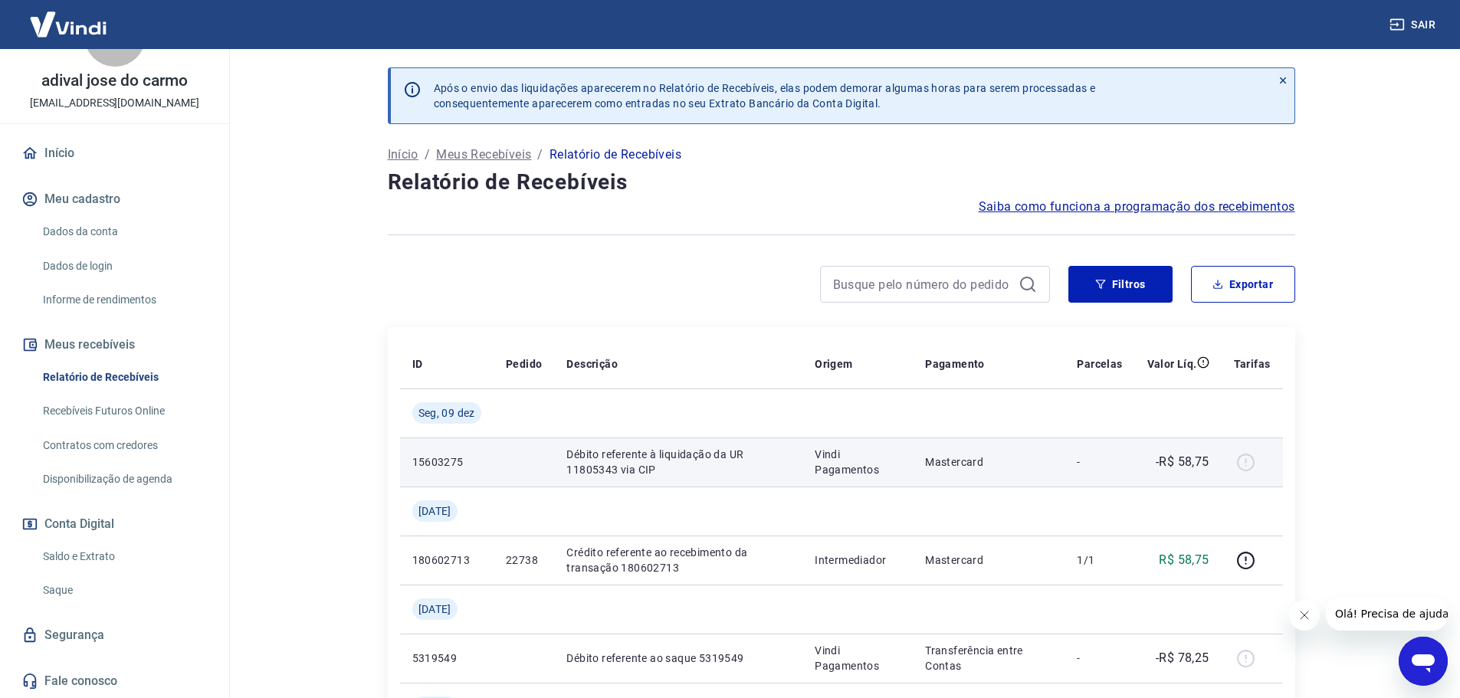
scroll to position [230, 0]
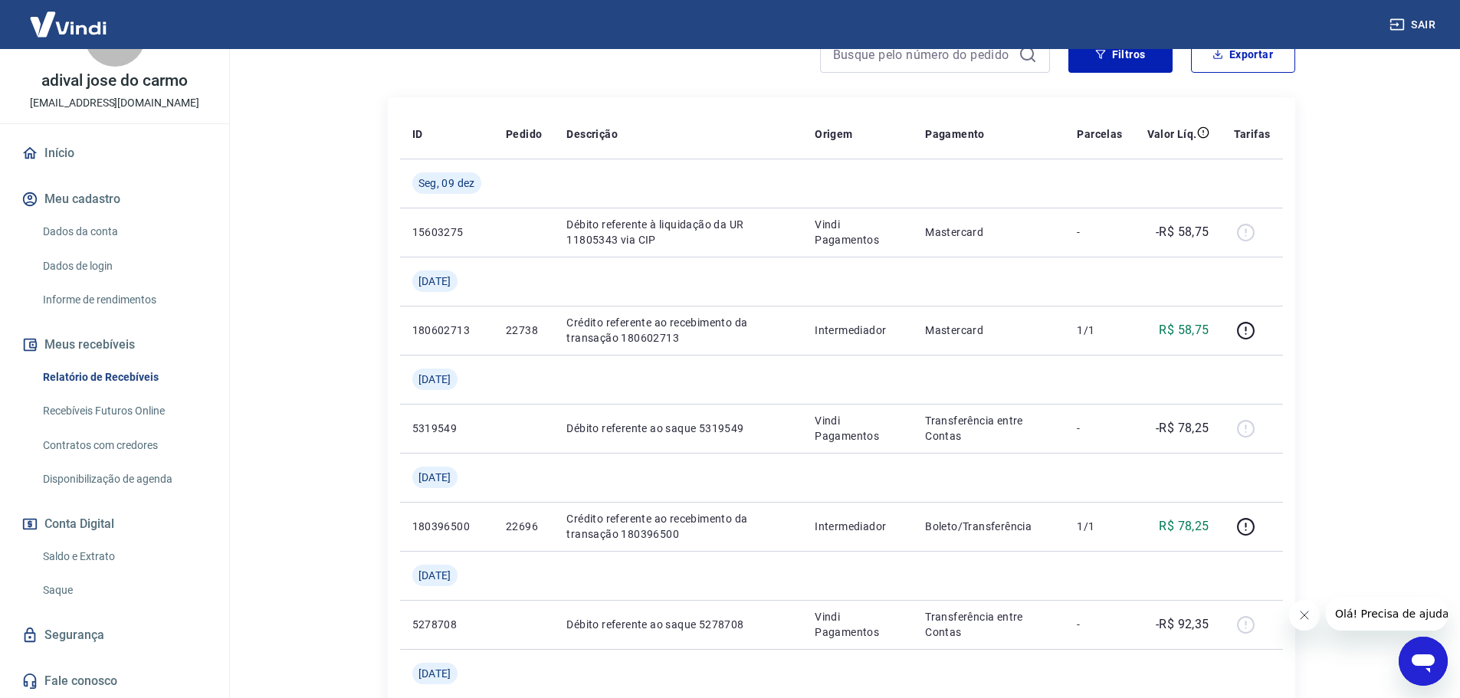
click at [1417, 662] on icon "Abrir janela de mensagens" at bounding box center [1423, 664] width 23 height 18
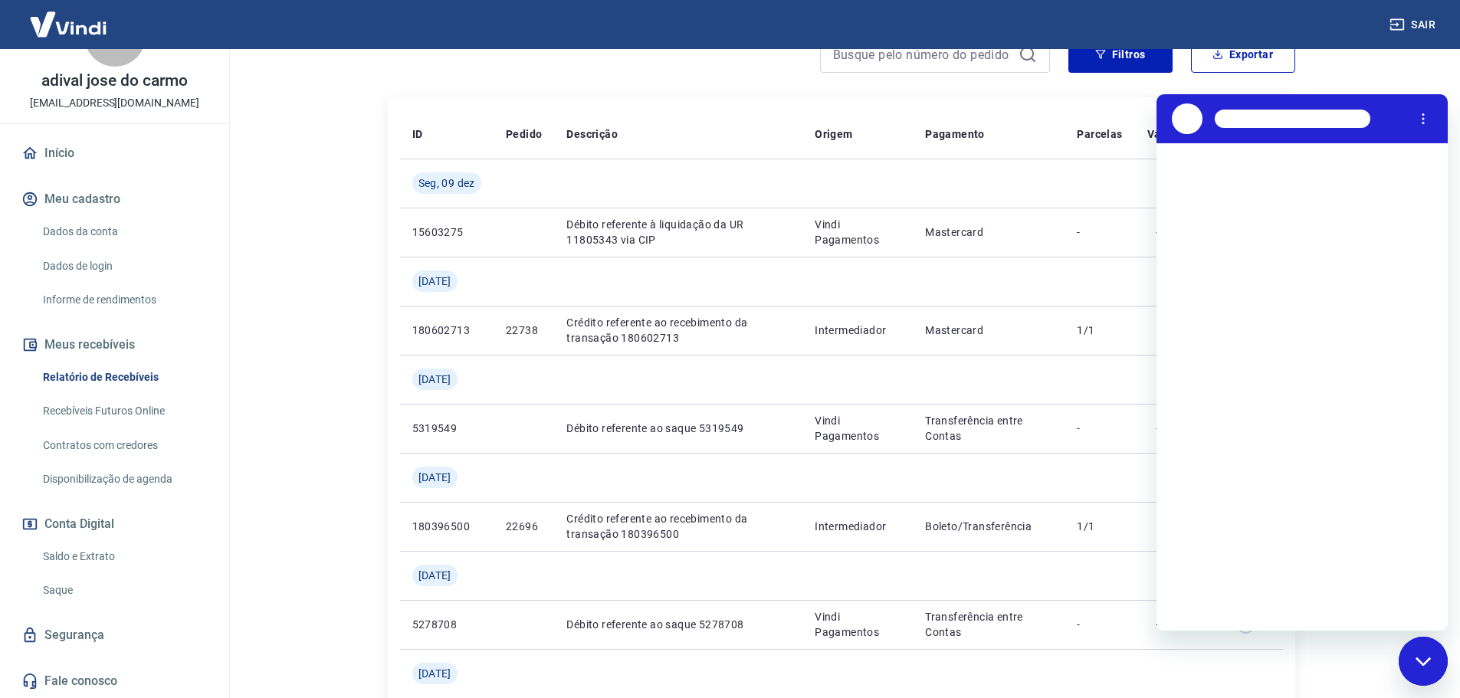
scroll to position [0, 0]
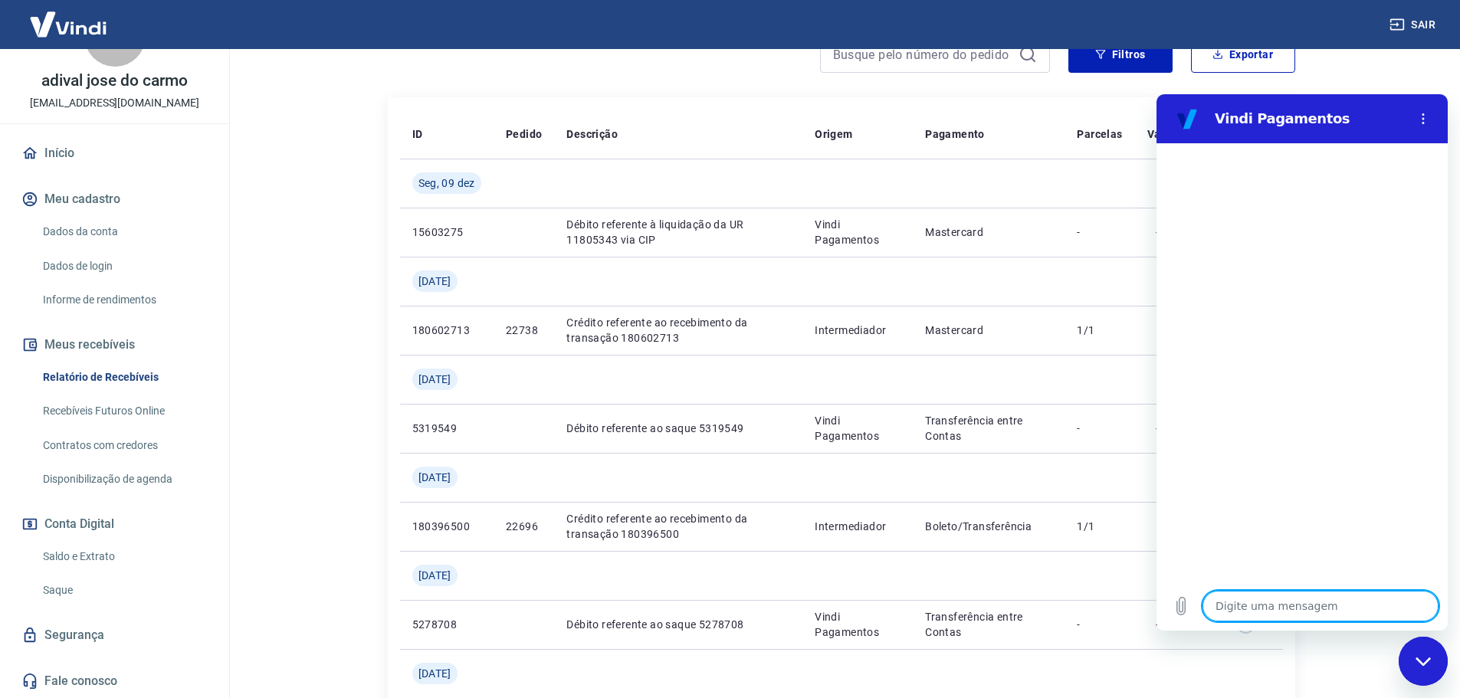
type textarea "b"
type textarea "x"
type textarea "bo"
type textarea "x"
type textarea "boa"
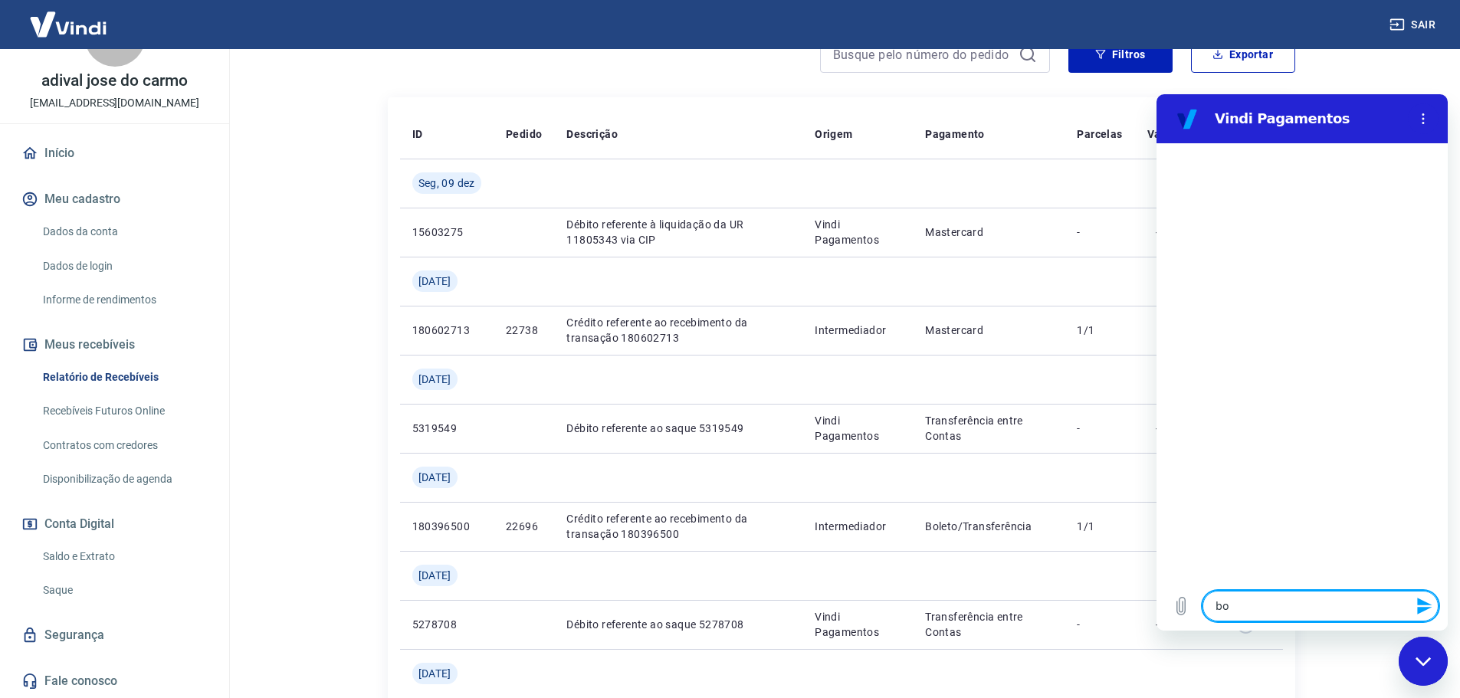
type textarea "x"
type textarea "boa"
type textarea "x"
type textarea "boa r"
type textarea "x"
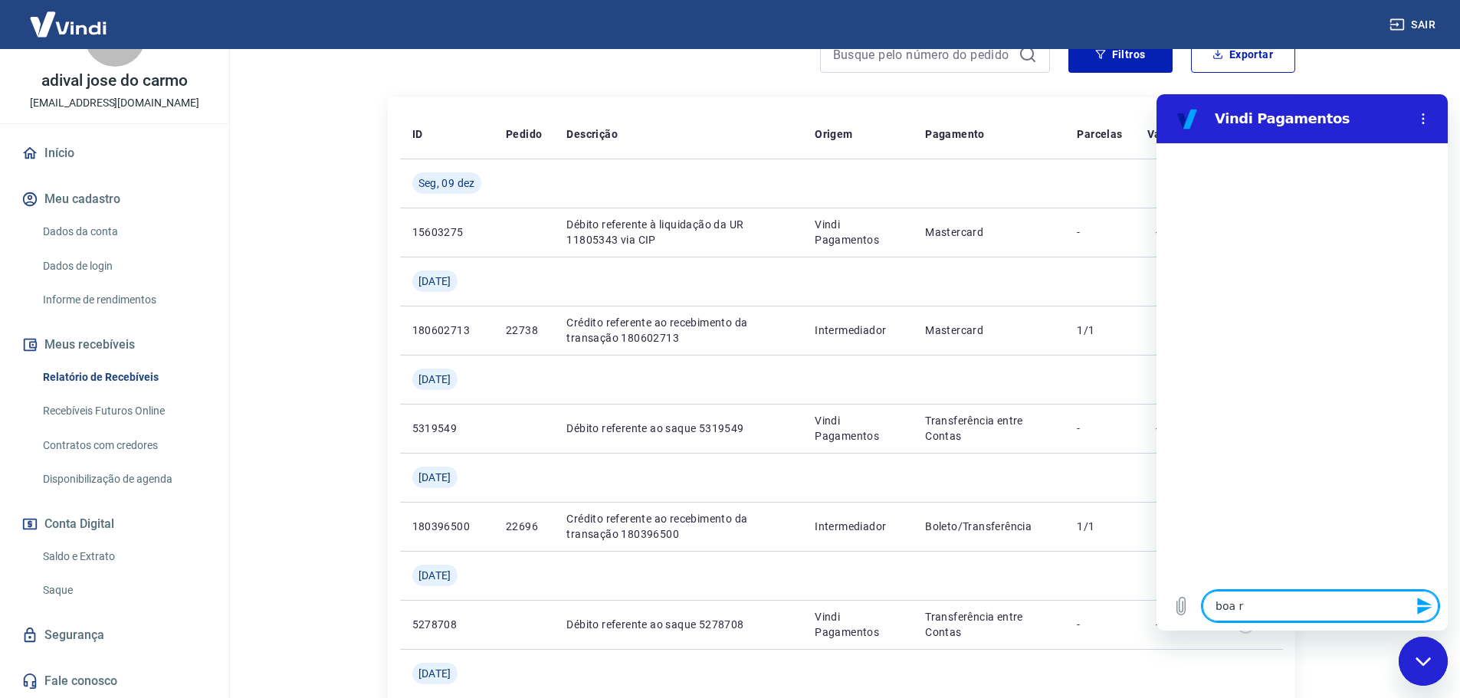
type textarea "boa ra"
type textarea "x"
type textarea "boa r"
type textarea "x"
type textarea "boa"
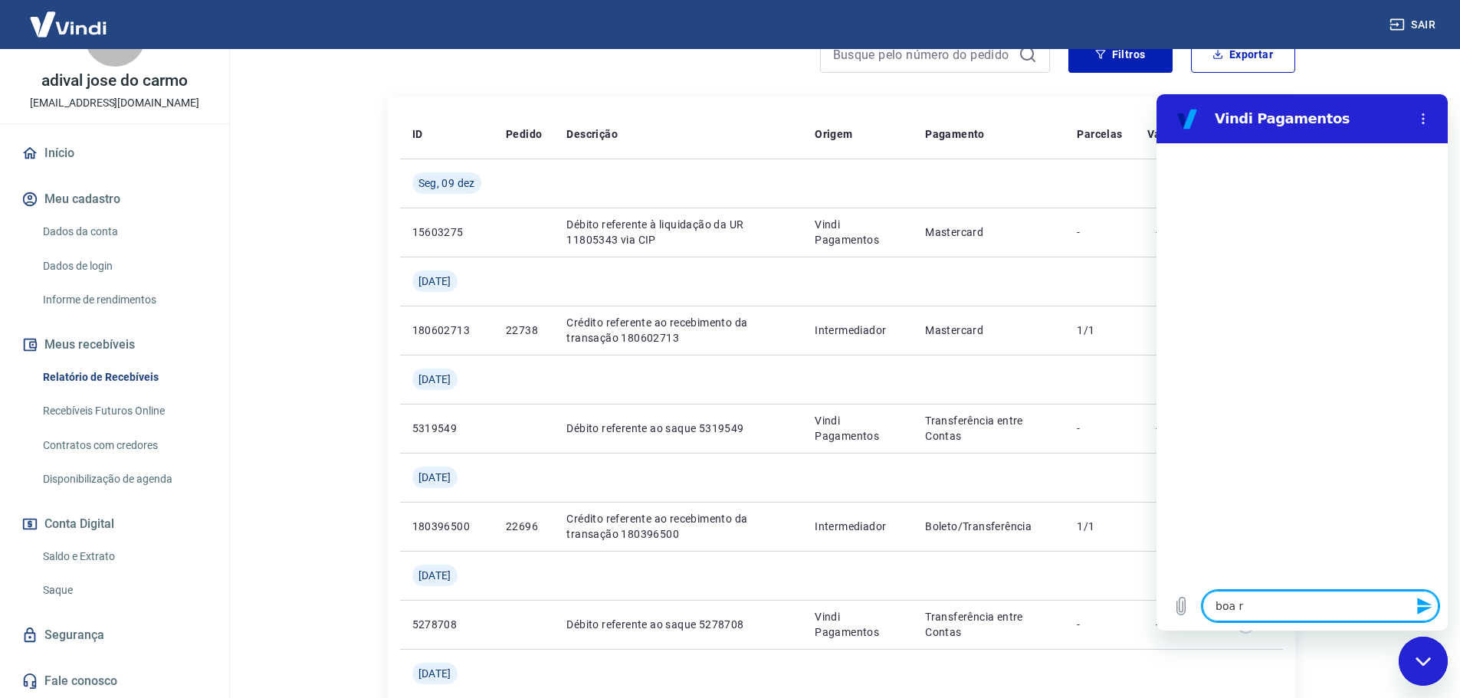
type textarea "x"
type textarea "boa t"
type textarea "x"
type textarea "boa td"
type textarea "x"
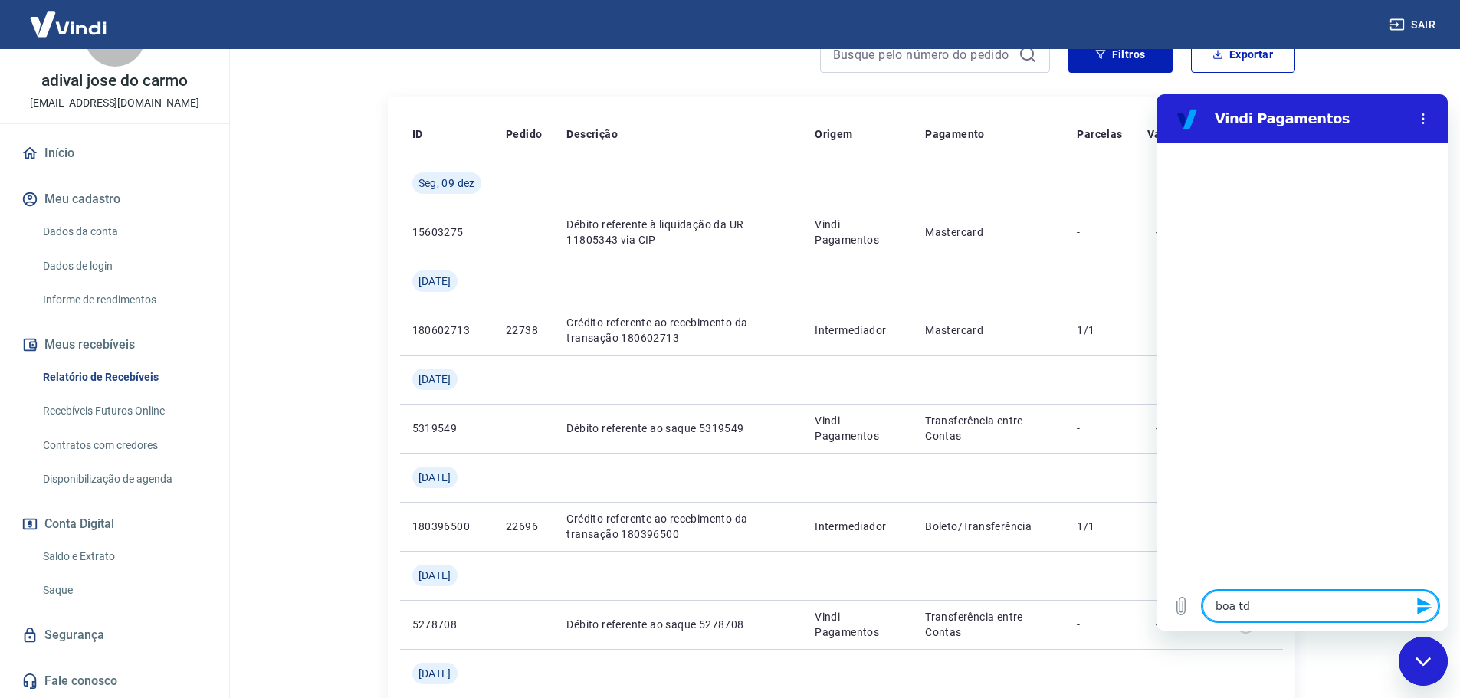
type textarea "boa t"
type textarea "x"
type textarea "boa ta"
type textarea "x"
type textarea "boa tat"
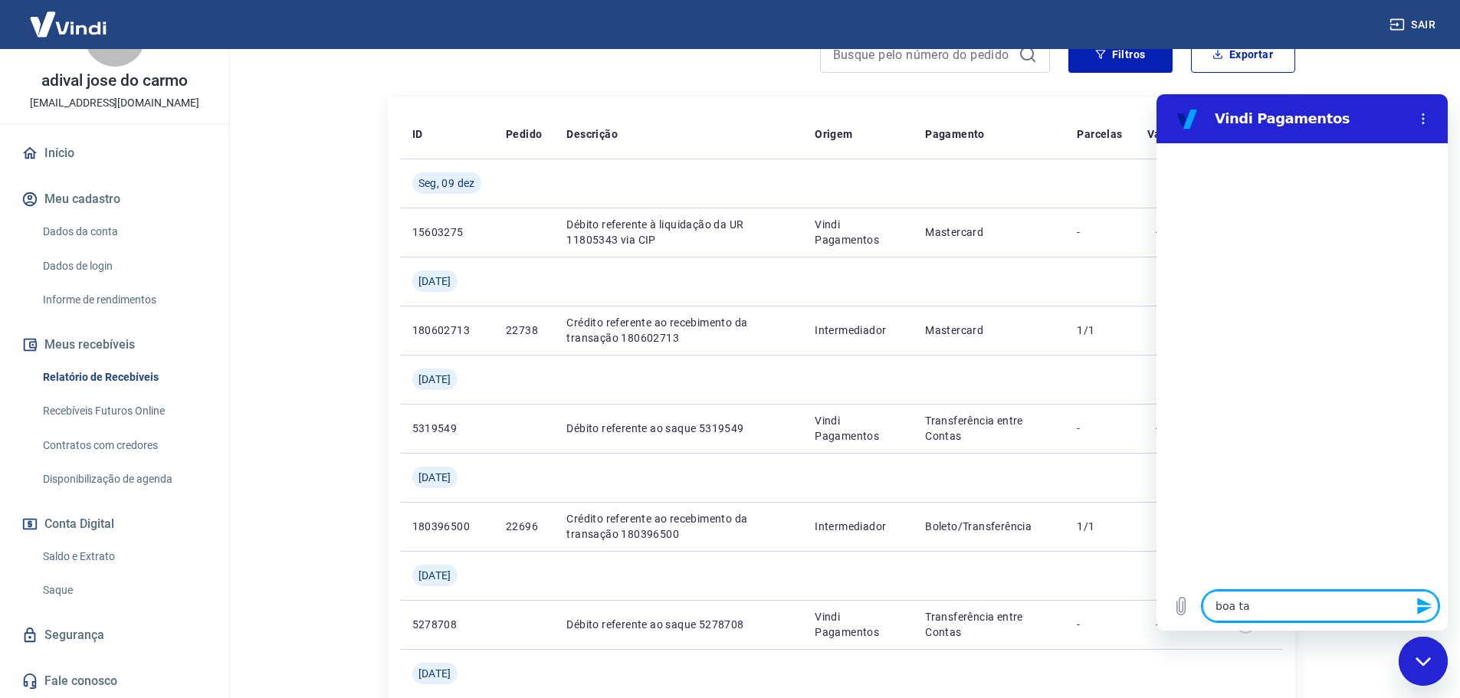
type textarea "x"
type textarea "boa tatr"
type textarea "x"
type textarea "boa tatrd"
type textarea "x"
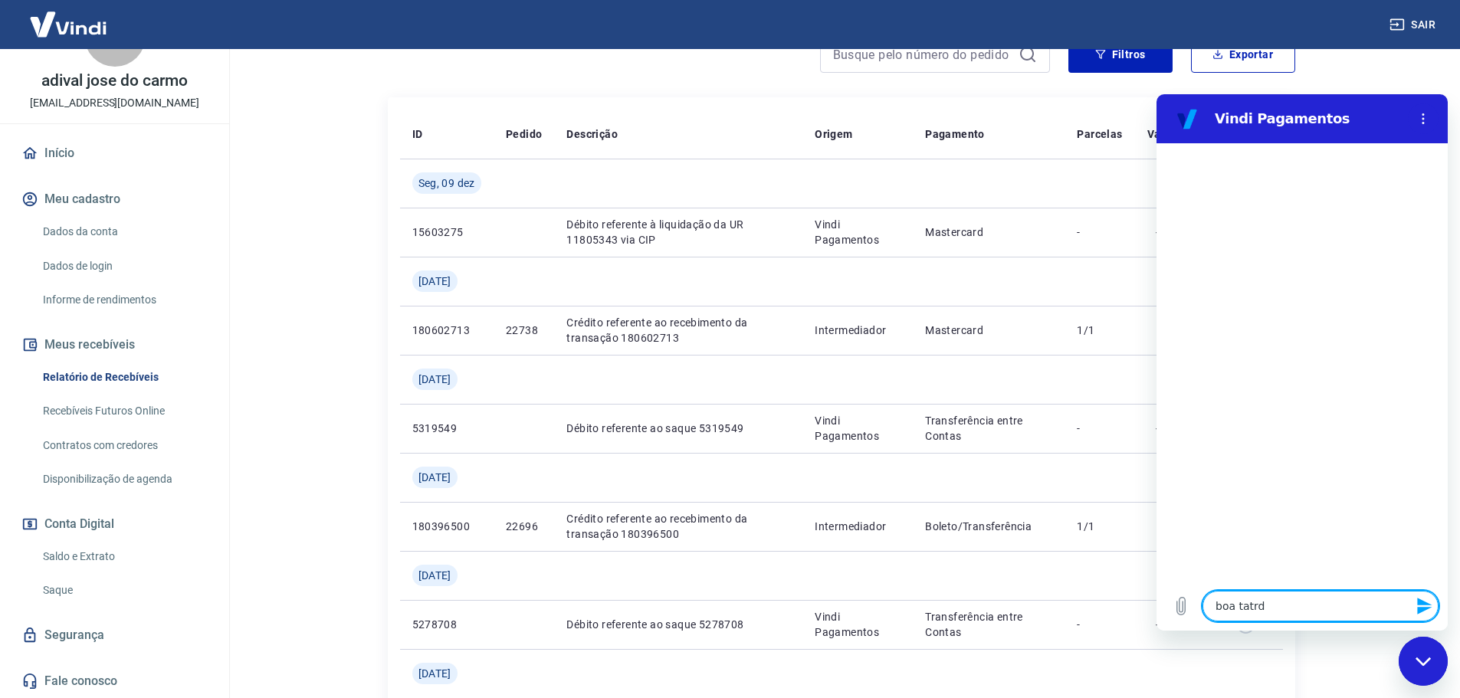
type textarea "boa tatr"
type textarea "x"
type textarea "boa tat"
type textarea "x"
type textarea "boa ta"
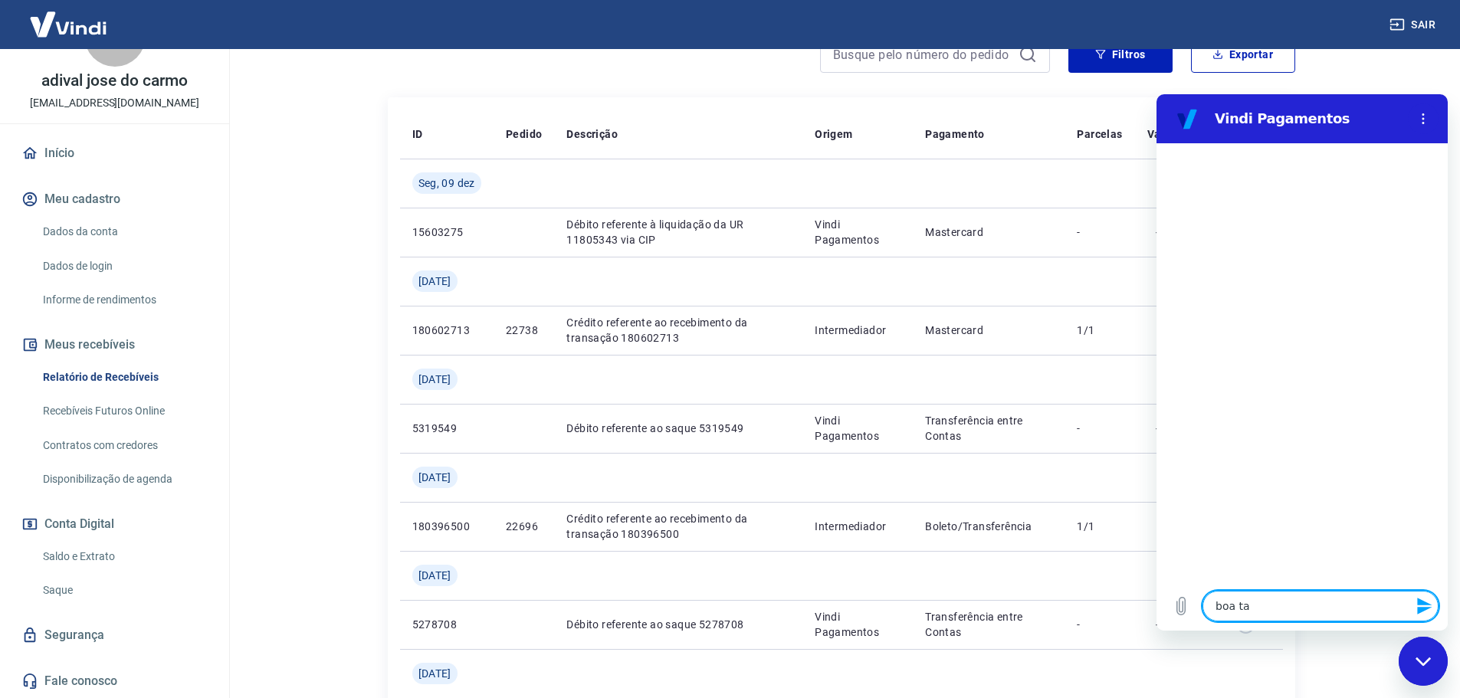
type textarea "x"
type textarea "boa tad"
type textarea "x"
type textarea "boa ta"
type textarea "x"
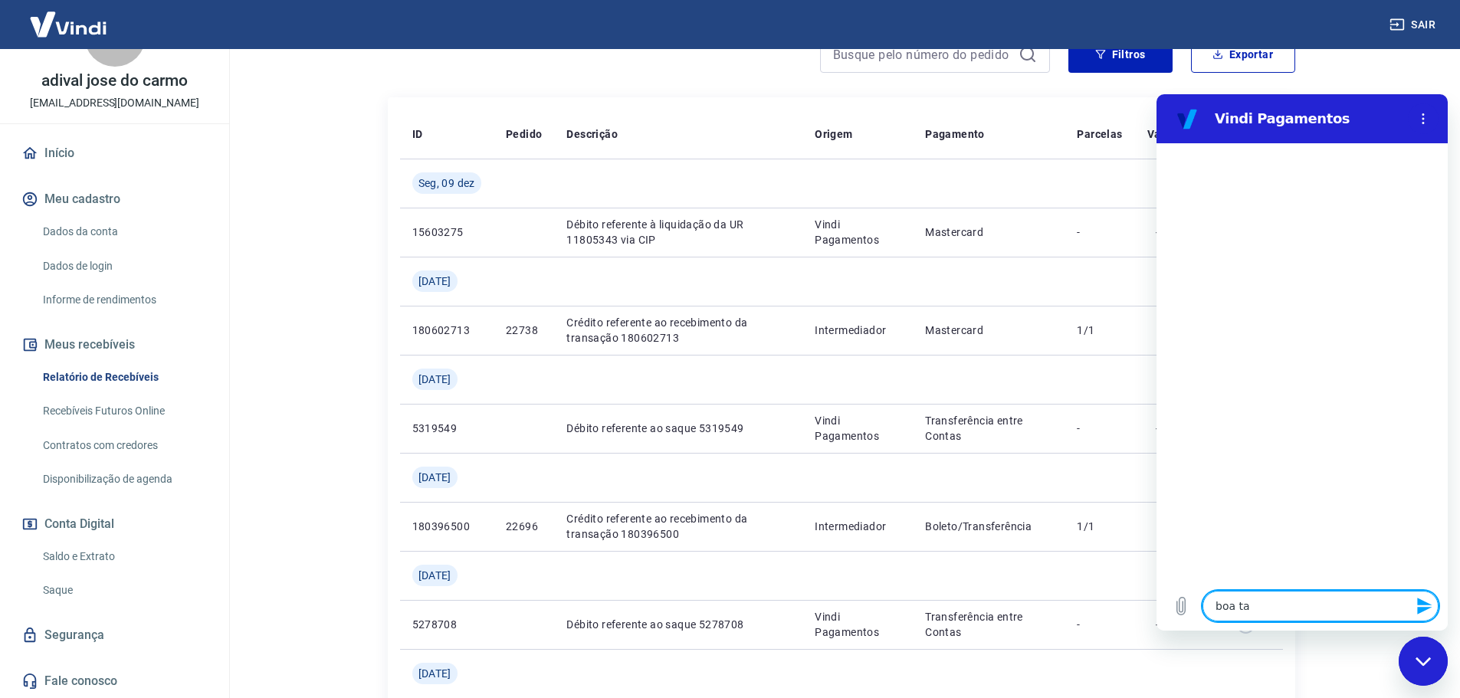
type textarea "boa tar"
type textarea "x"
type textarea "boa tard"
type textarea "x"
type textarea "boa tarde"
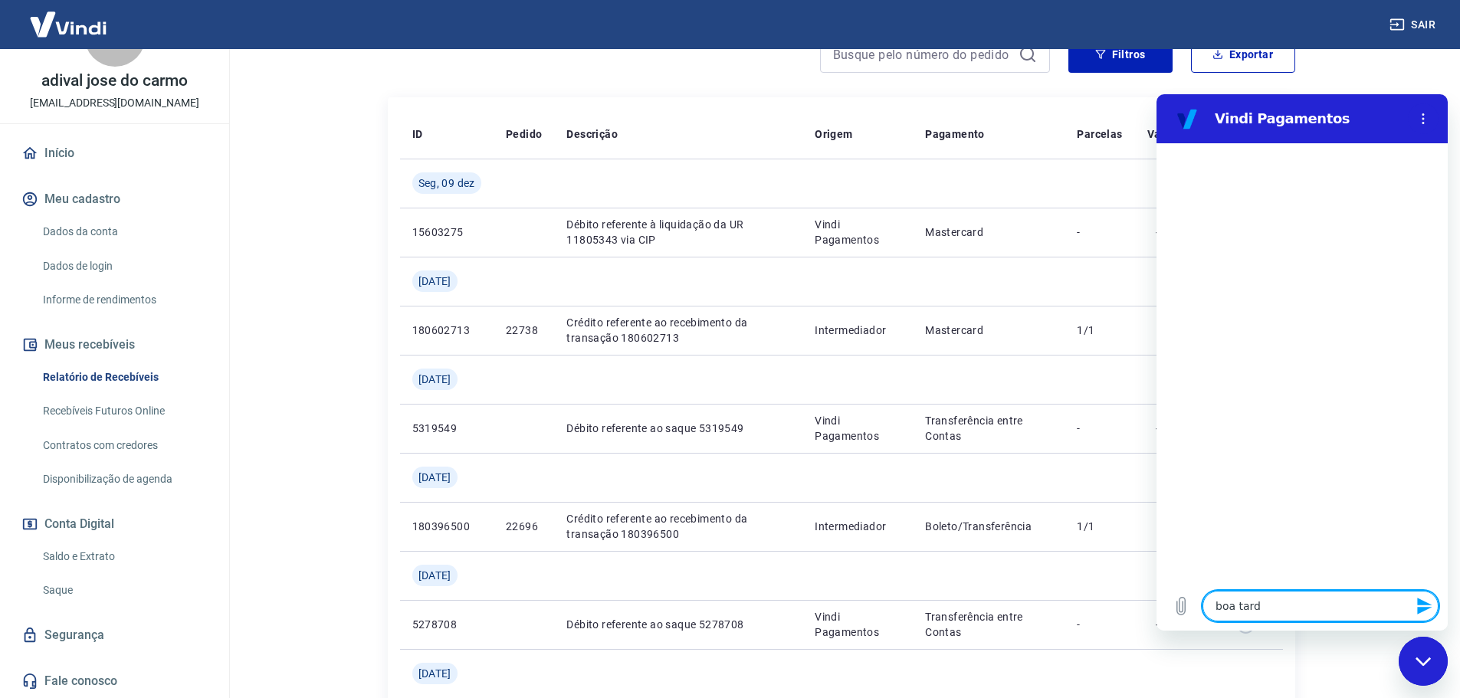
type textarea "x"
type textarea "boa tarde!"
type textarea "x"
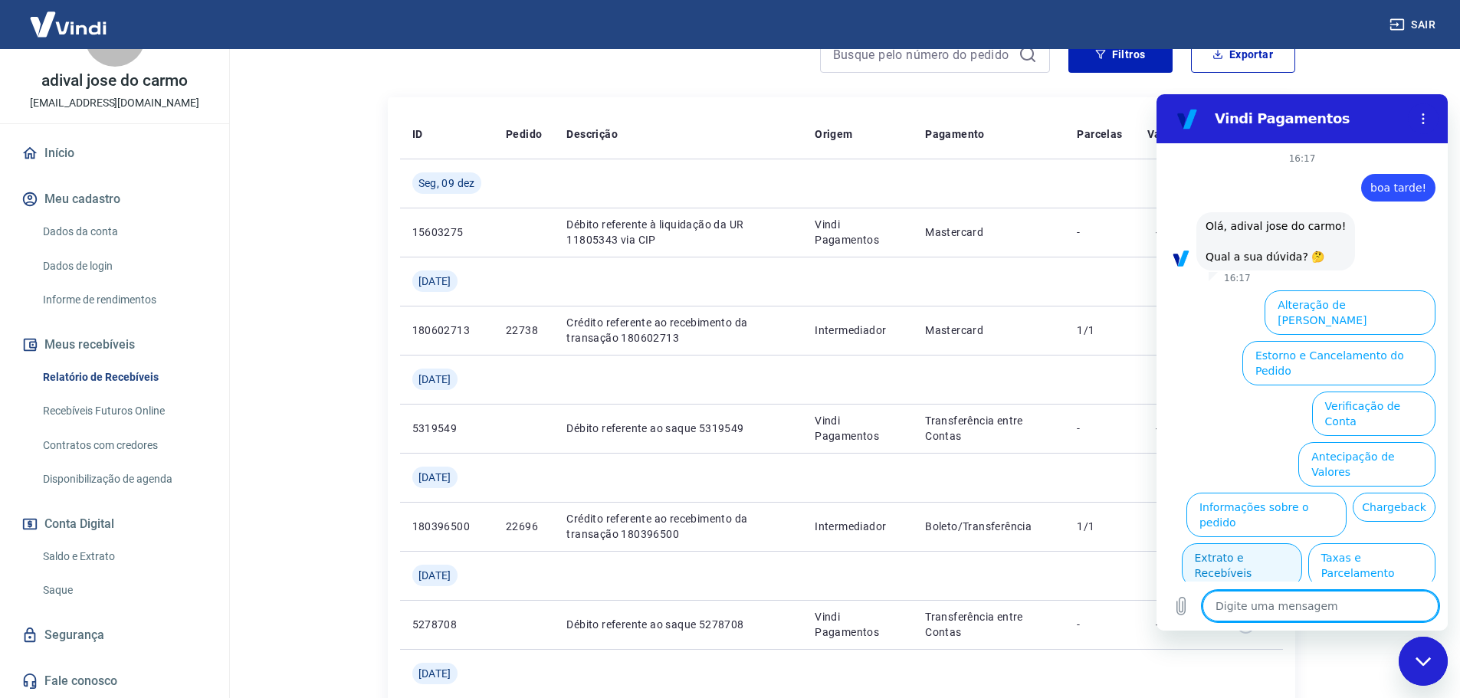
click at [1259, 544] on button "Extrato e Recebíveis" at bounding box center [1242, 566] width 120 height 44
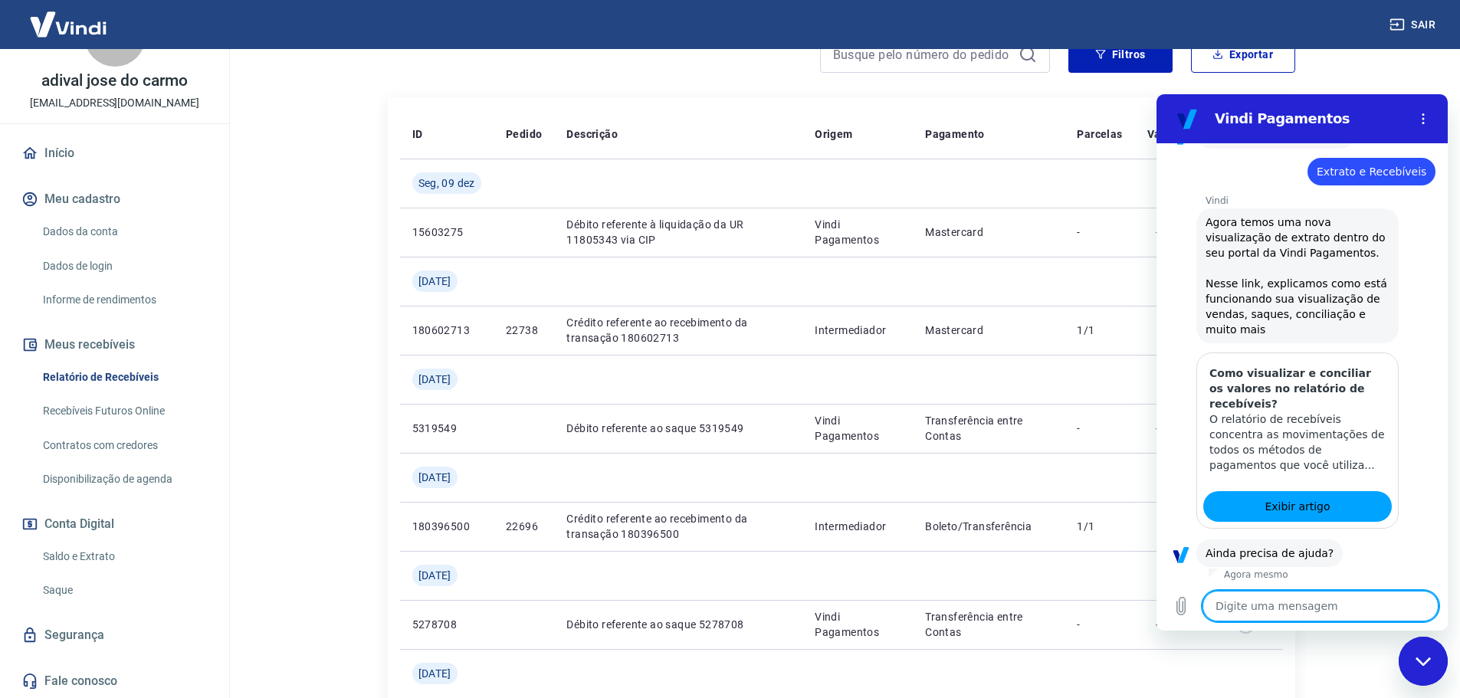
scroll to position [160, 0]
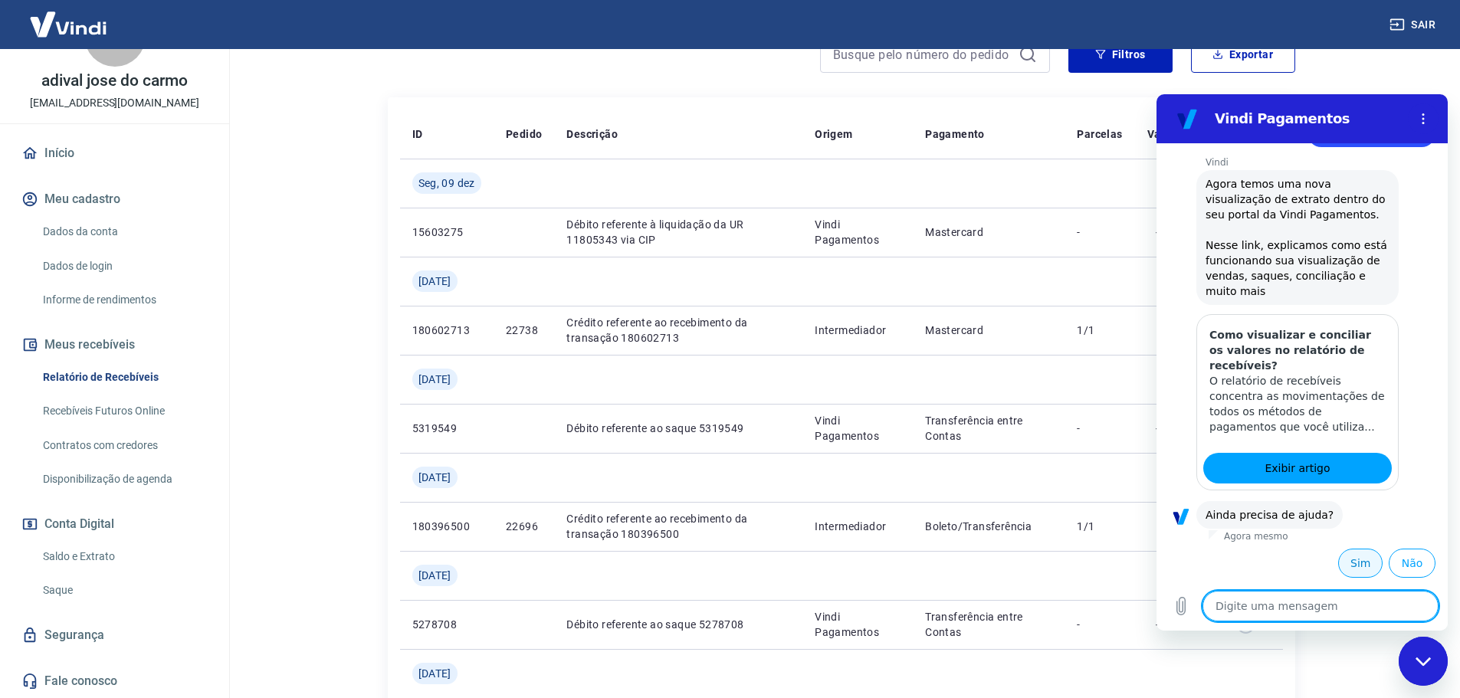
click at [1348, 563] on button "Sim" at bounding box center [1360, 563] width 44 height 29
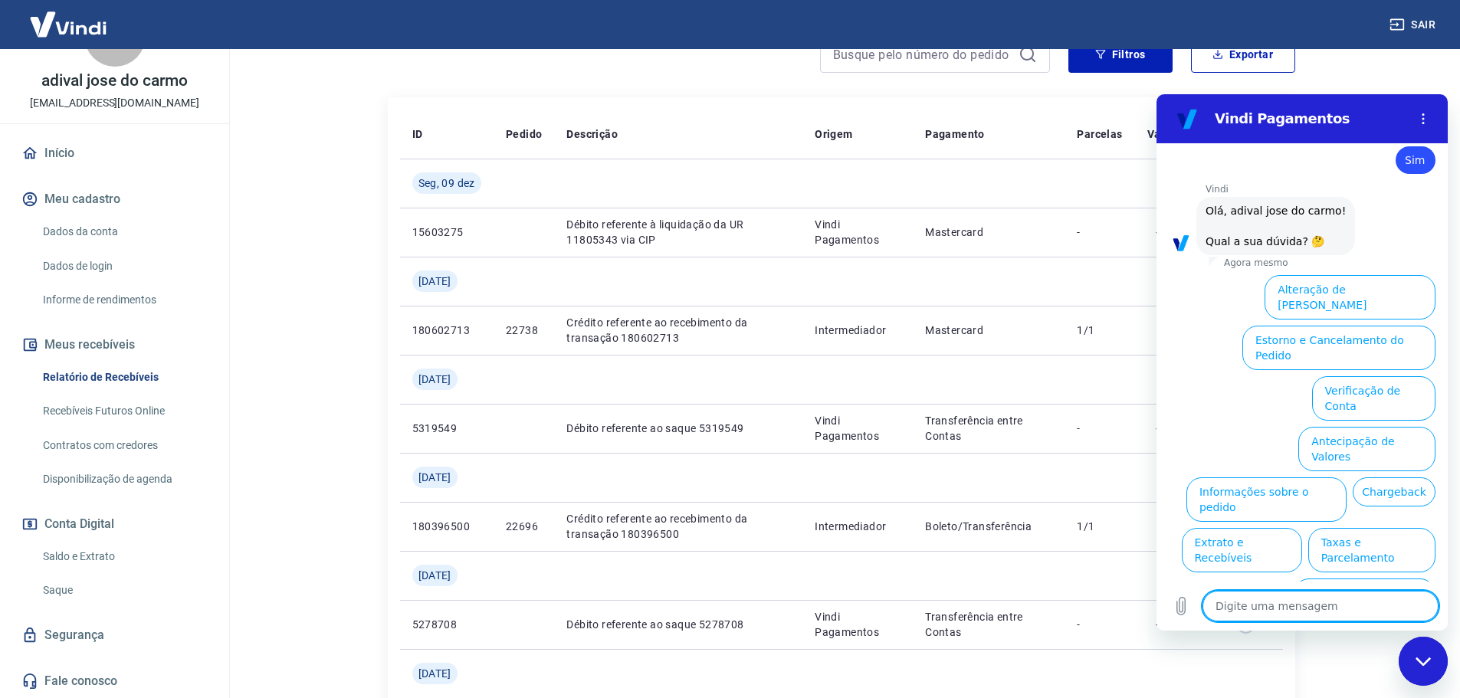
scroll to position [560, 0]
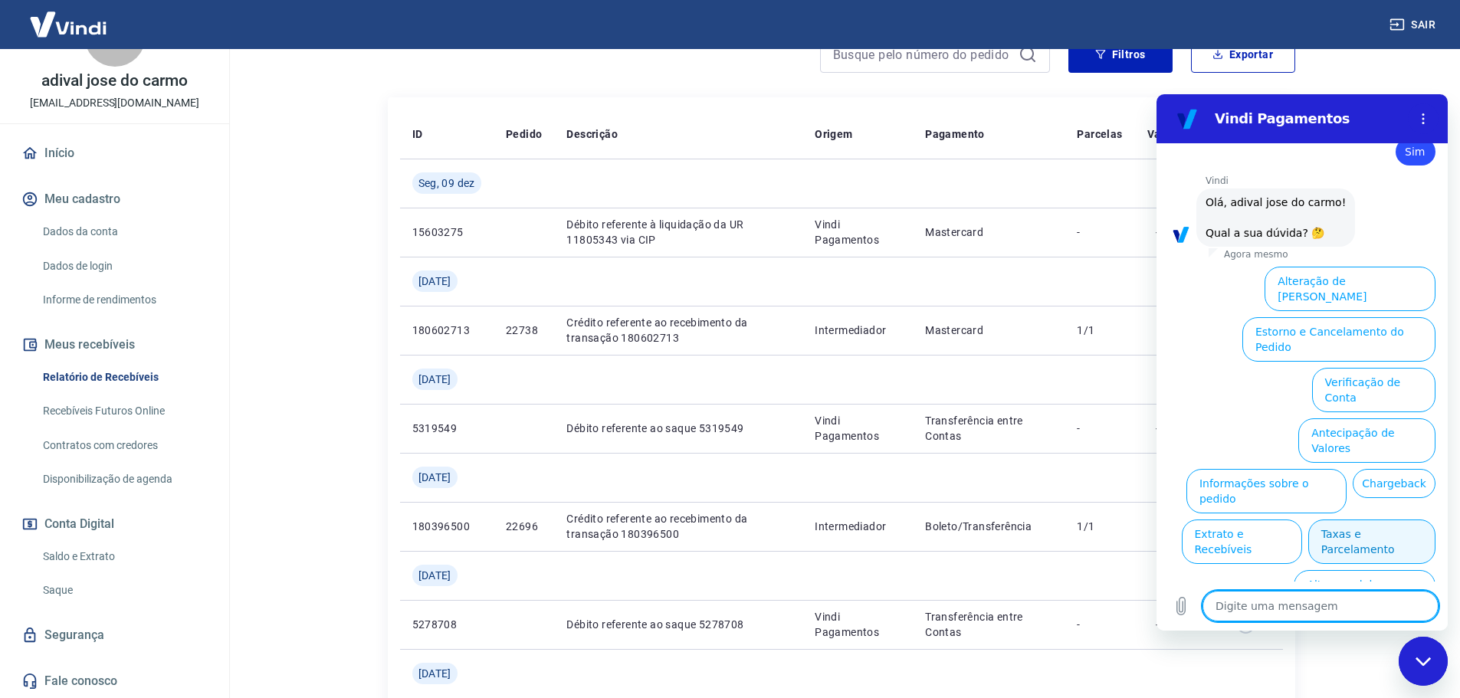
click at [1372, 520] on button "Taxas e Parcelamento" at bounding box center [1372, 542] width 127 height 44
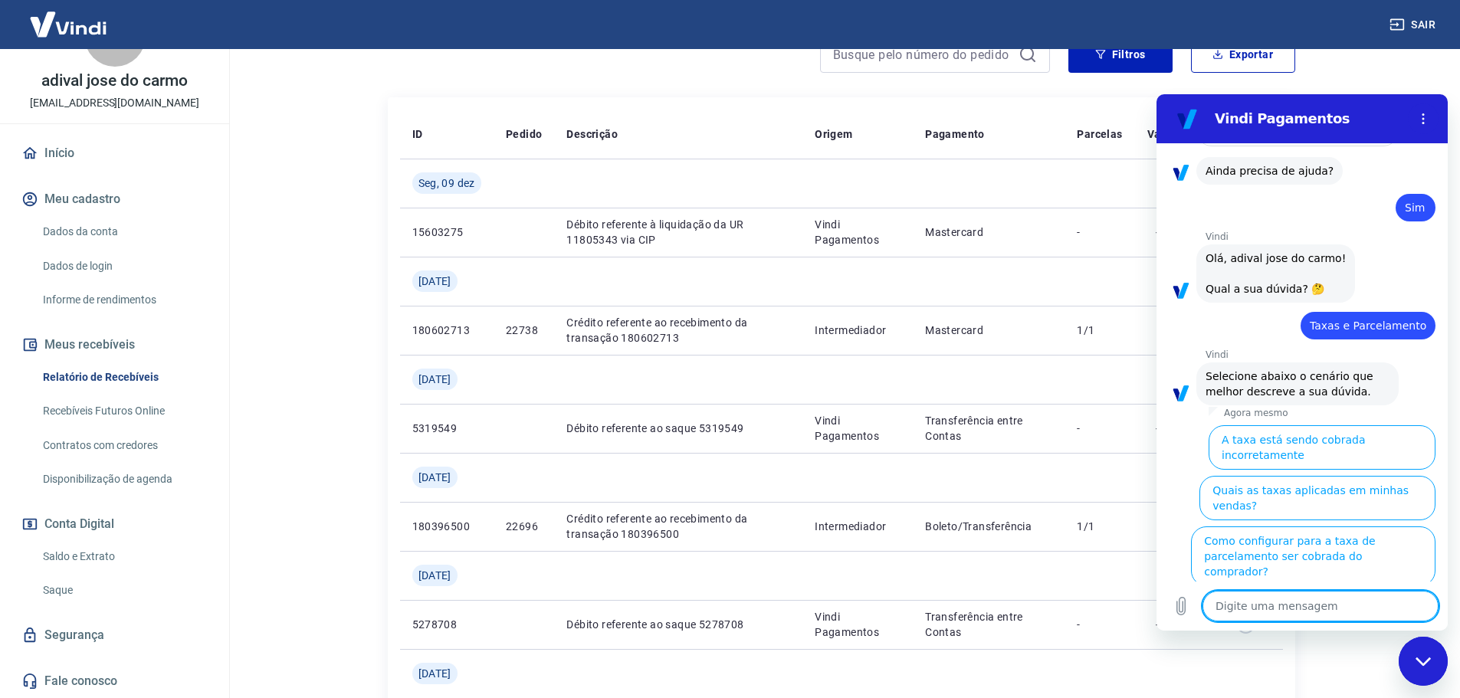
scroll to position [553, 0]
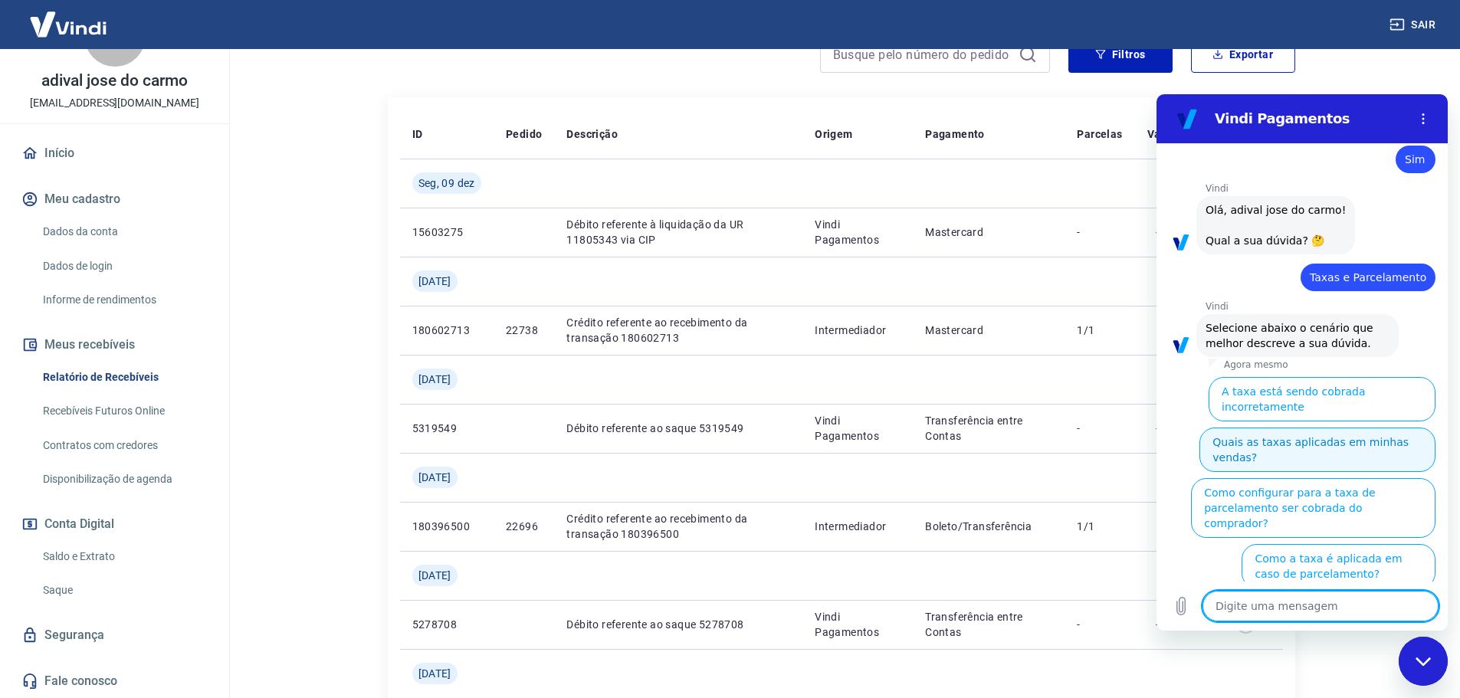
click at [1249, 428] on button "Quais as taxas aplicadas em minhas vendas?" at bounding box center [1318, 450] width 236 height 44
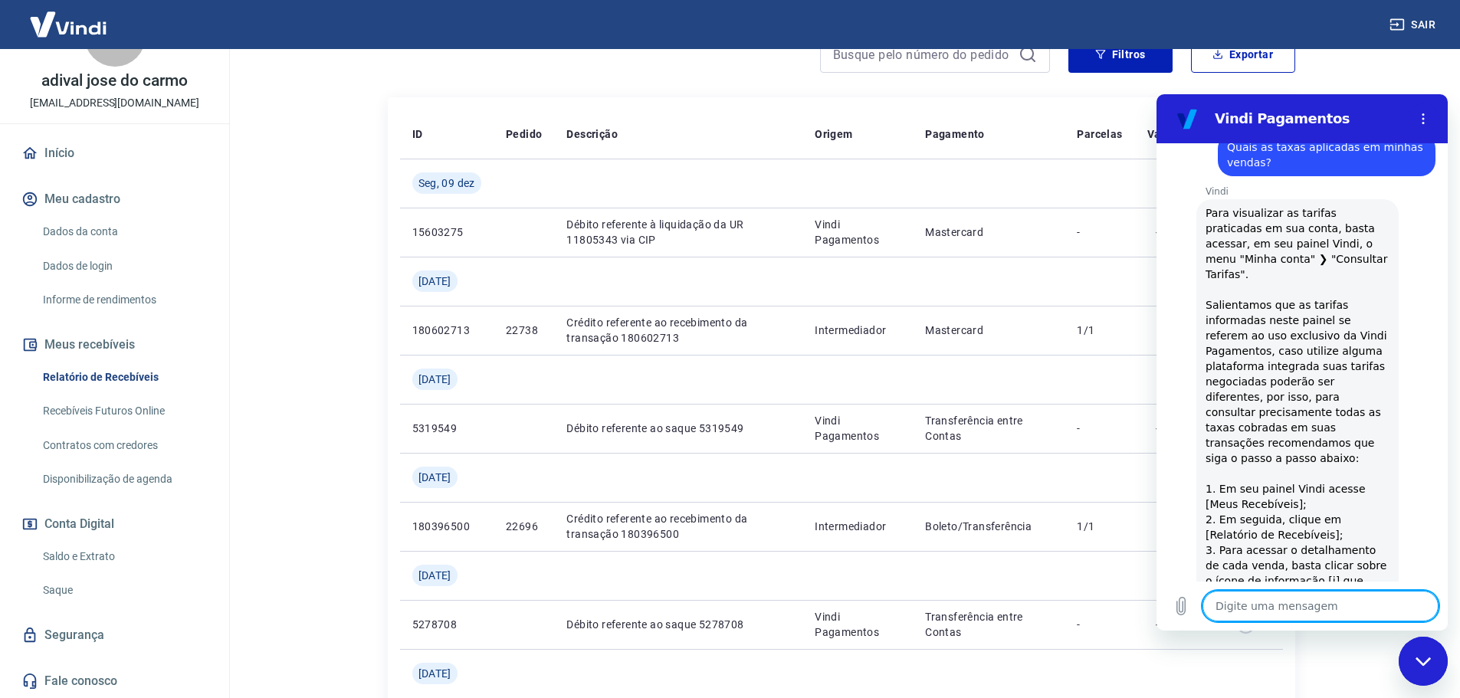
type textarea "x"
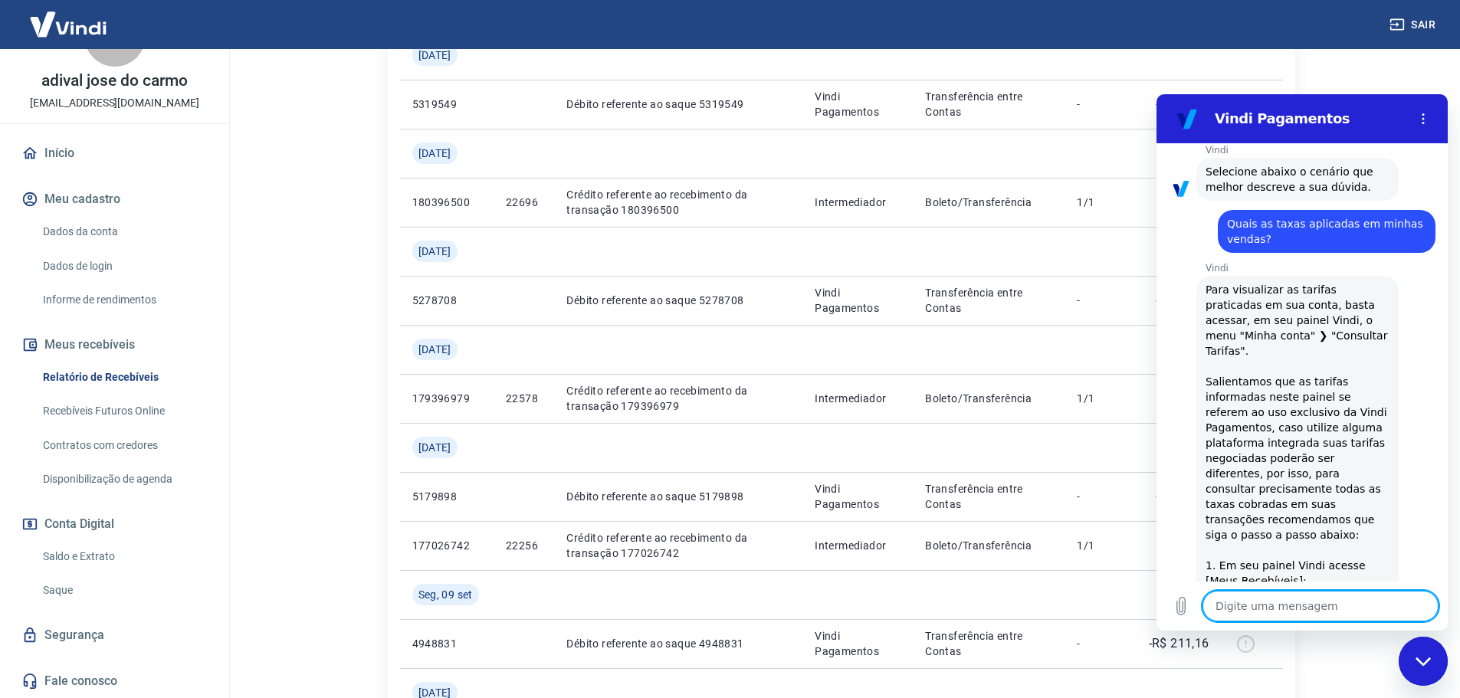
scroll to position [537, 0]
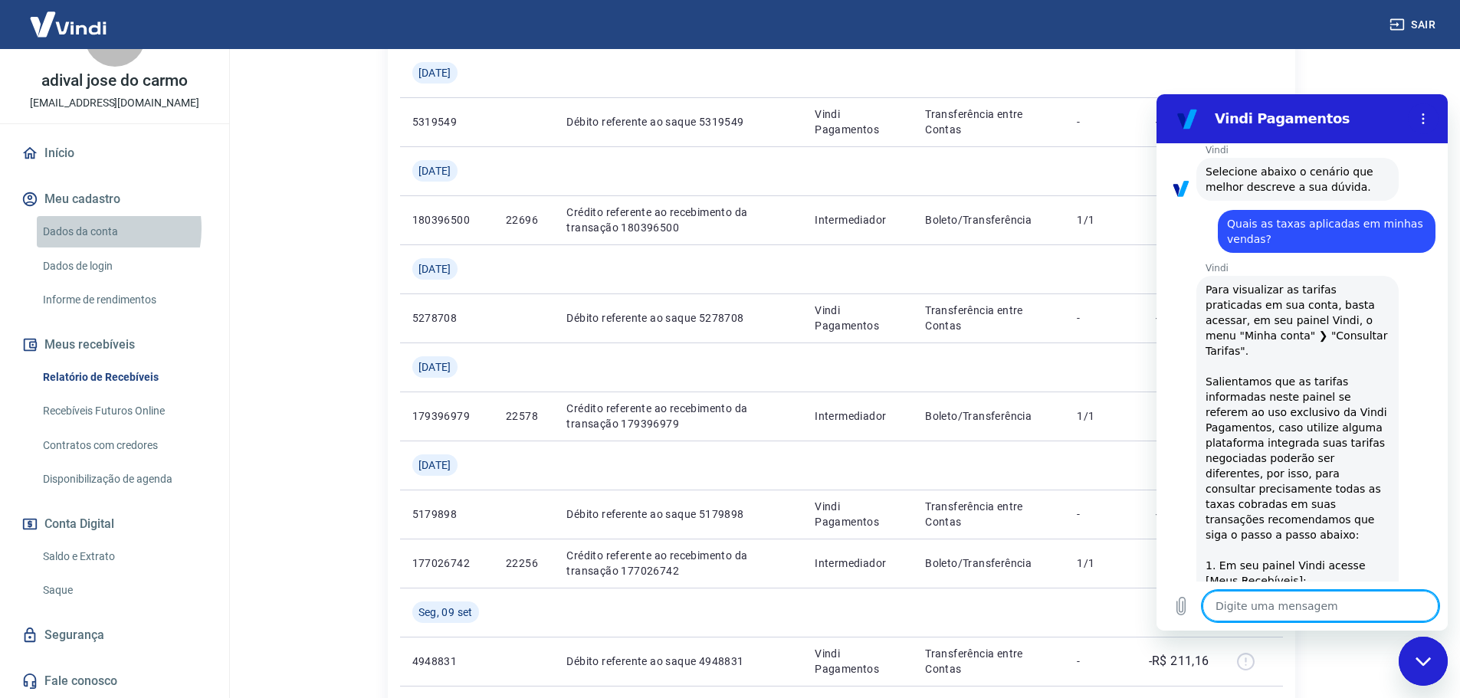
click at [87, 228] on link "Dados da conta" at bounding box center [124, 231] width 174 height 31
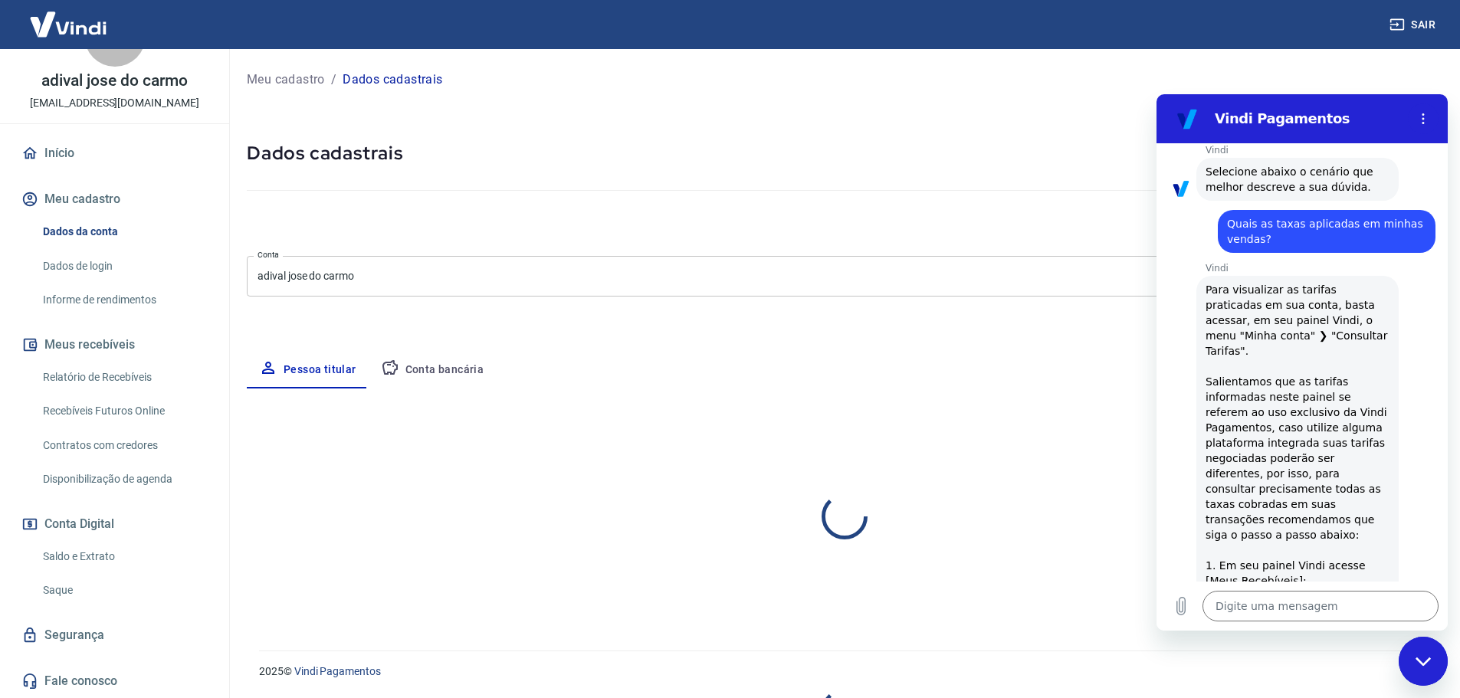
select select "SP"
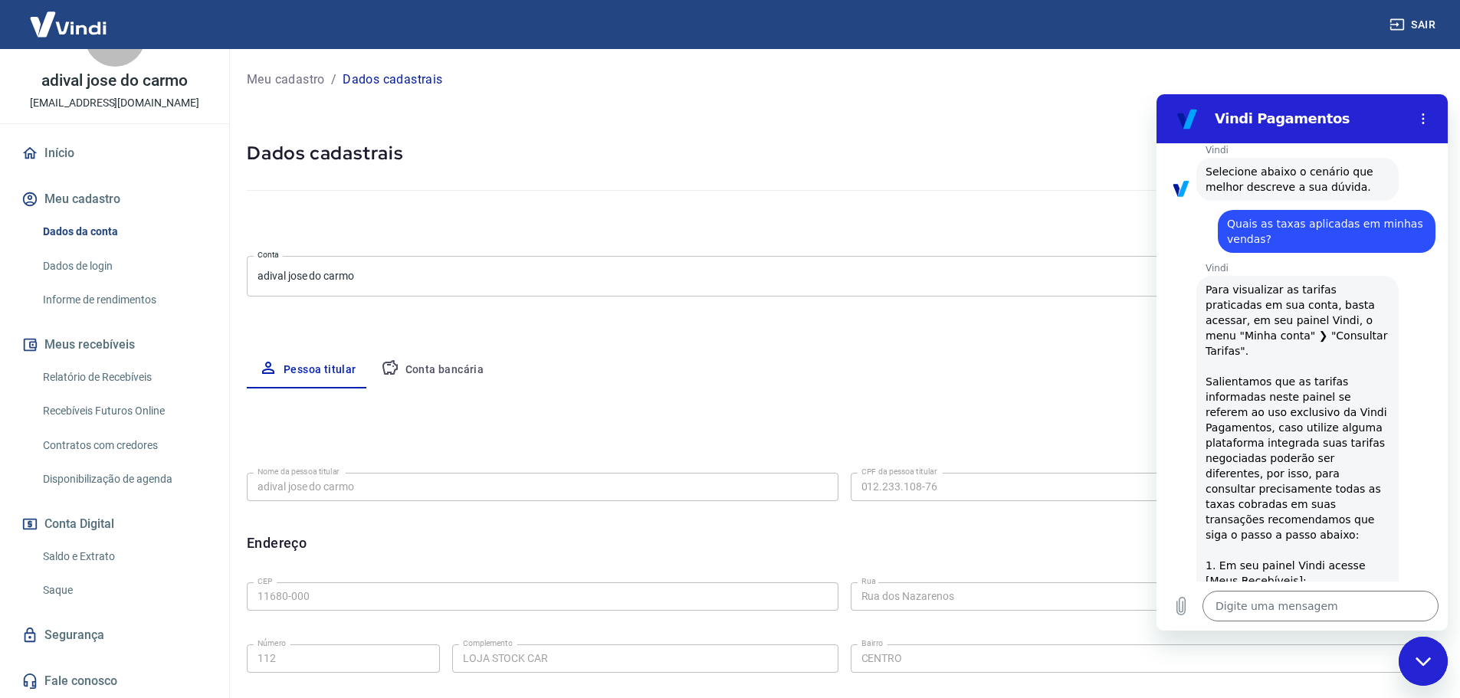
click at [103, 294] on link "Informe de rendimentos" at bounding box center [124, 299] width 174 height 31
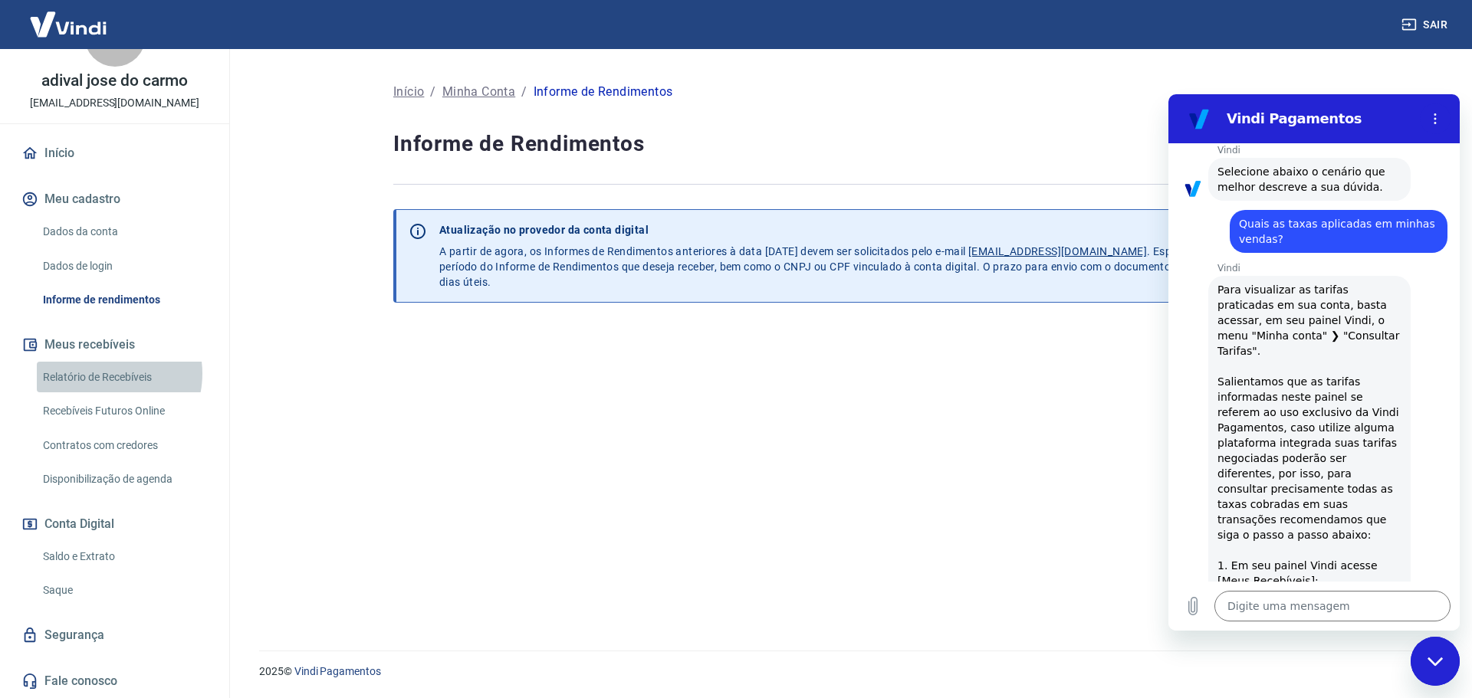
click at [103, 373] on link "Relatório de Recebíveis" at bounding box center [124, 377] width 174 height 31
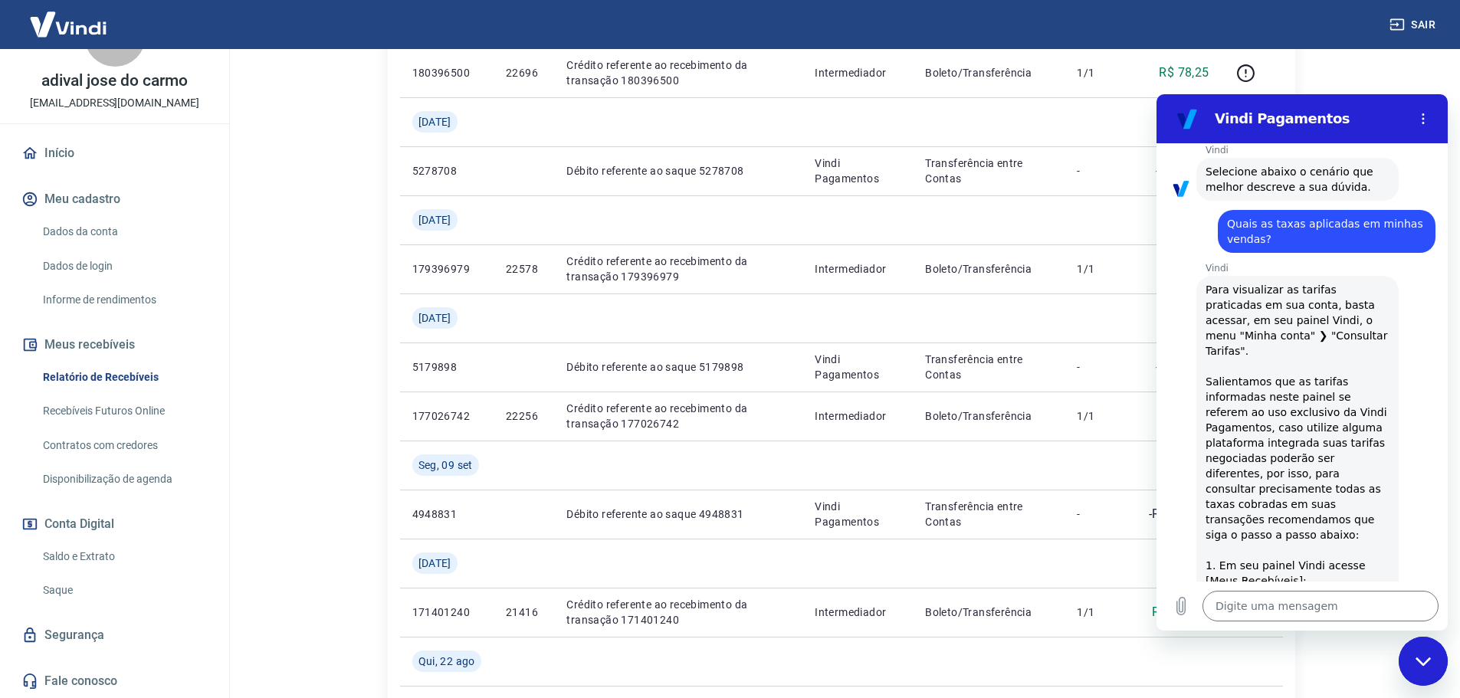
scroll to position [690, 0]
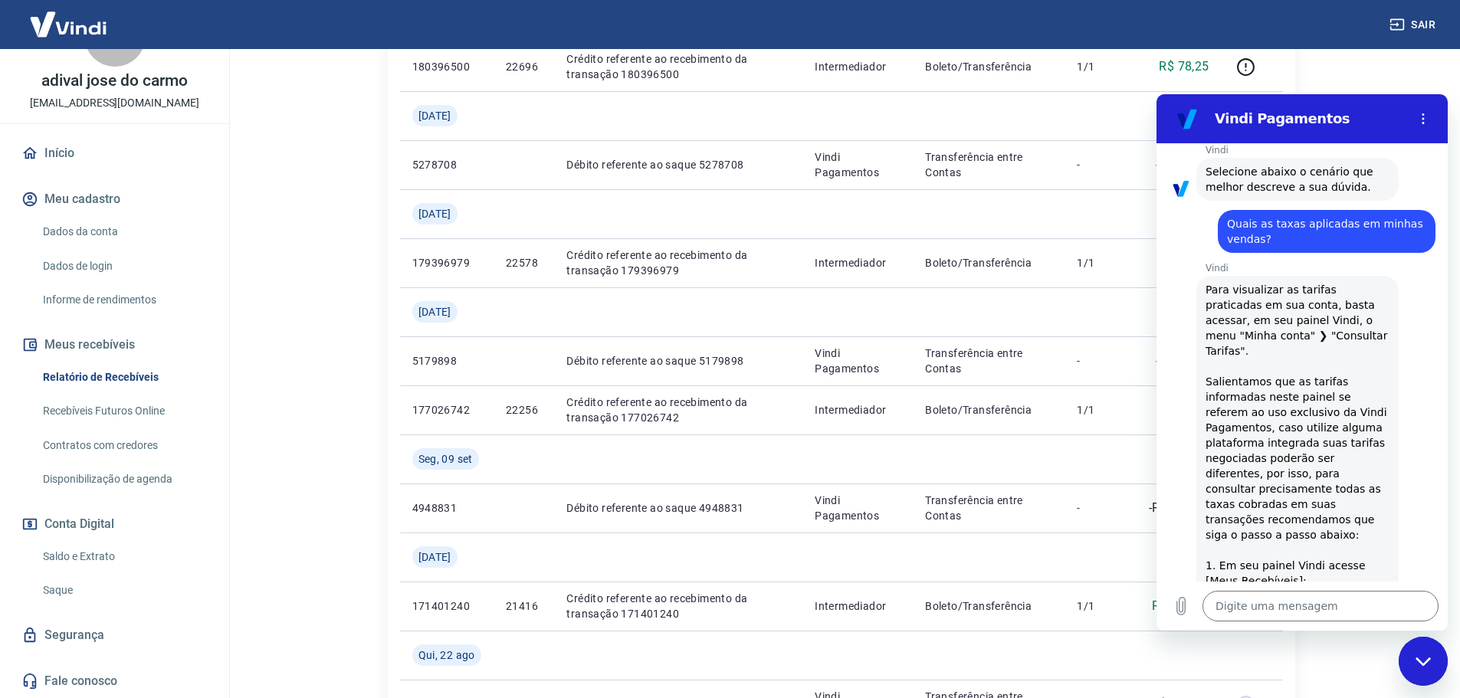
click at [84, 551] on link "Saldo e Extrato" at bounding box center [124, 556] width 174 height 31
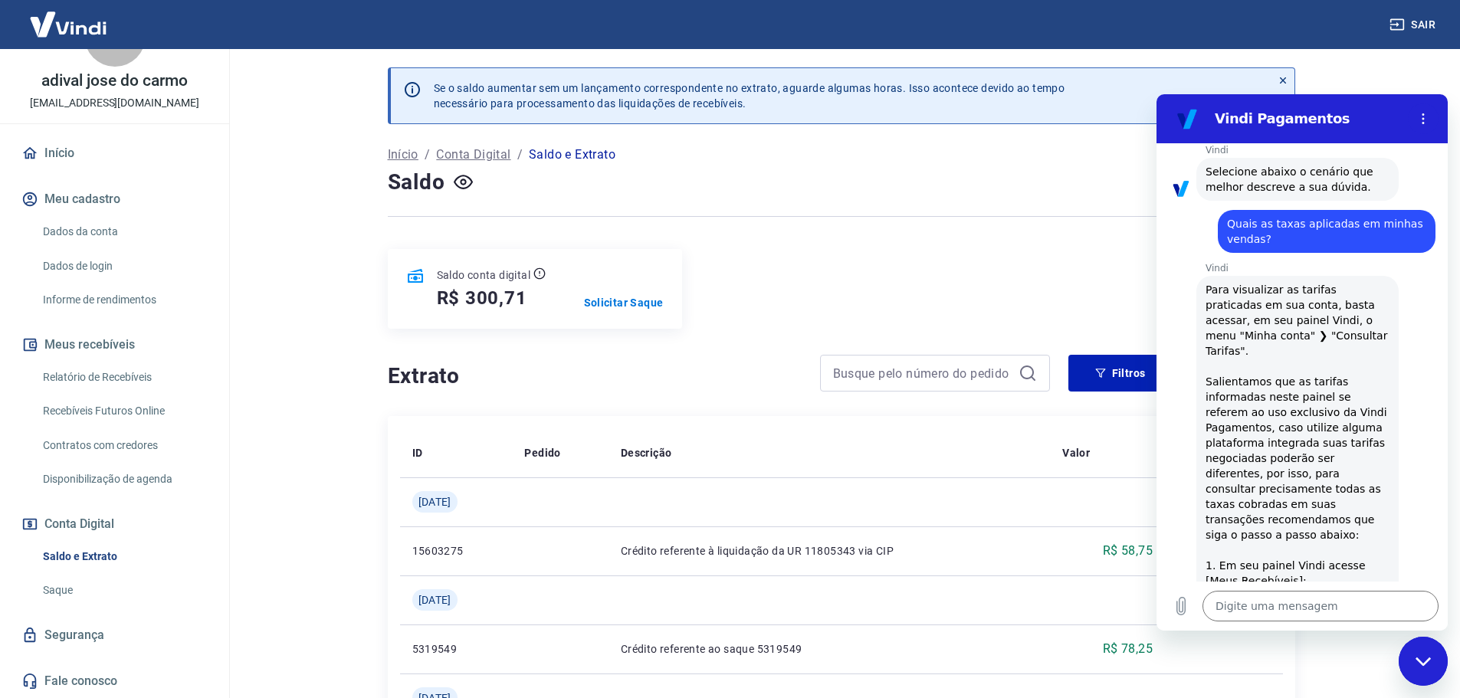
click at [459, 149] on p "Conta Digital" at bounding box center [473, 155] width 74 height 18
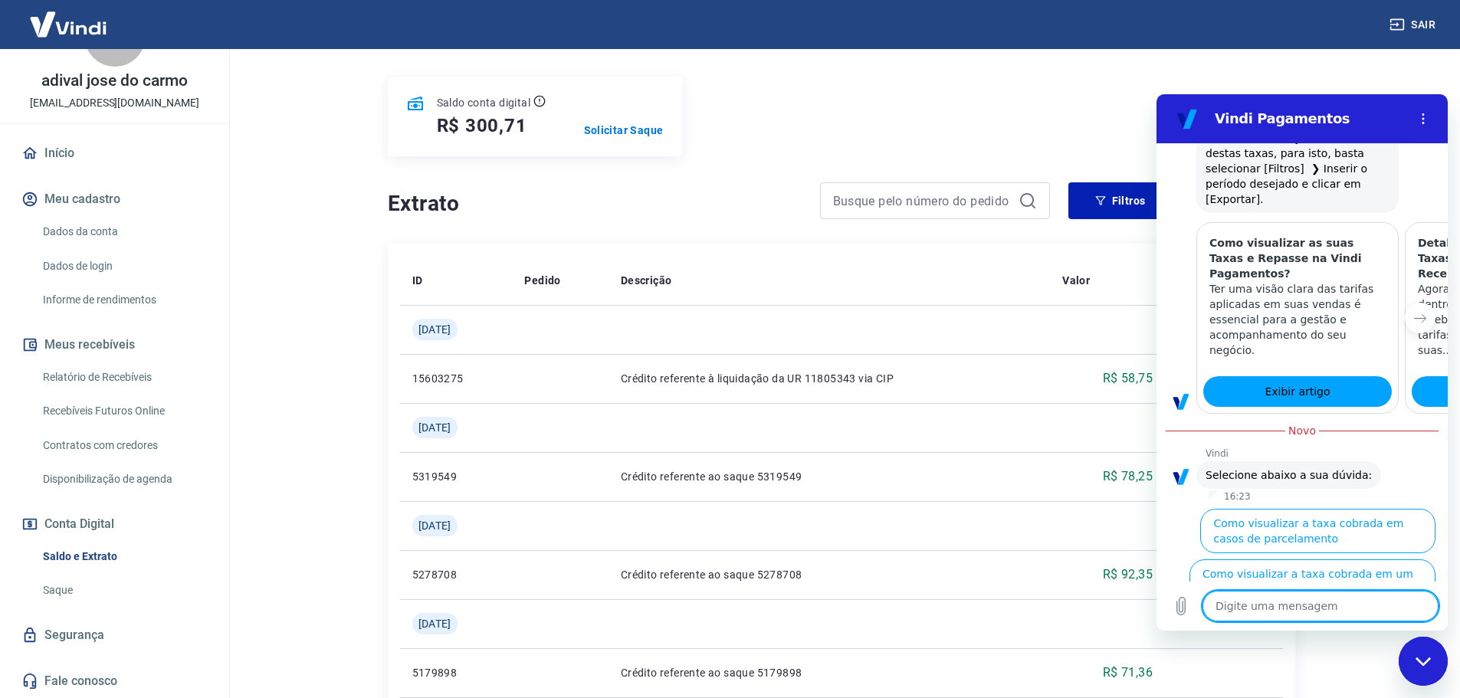
scroll to position [307, 0]
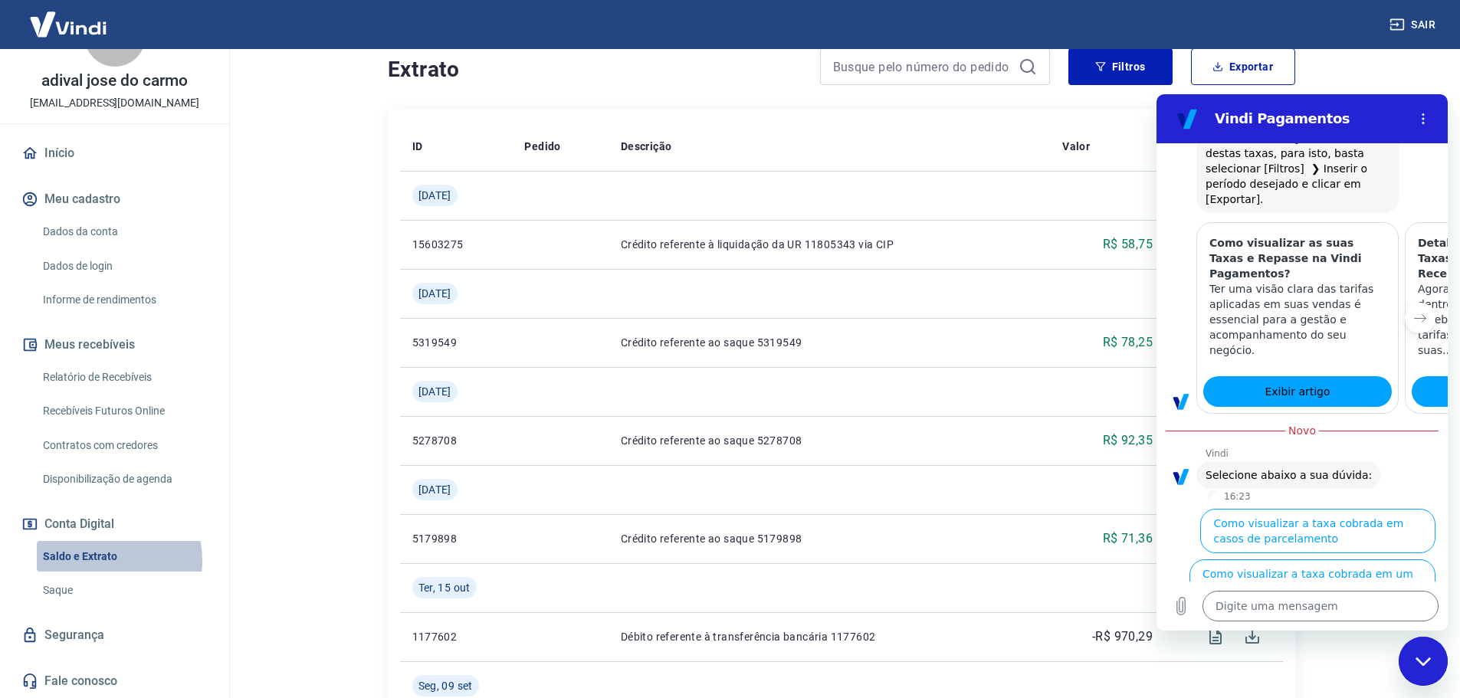
click at [94, 560] on link "Saldo e Extrato" at bounding box center [124, 556] width 174 height 31
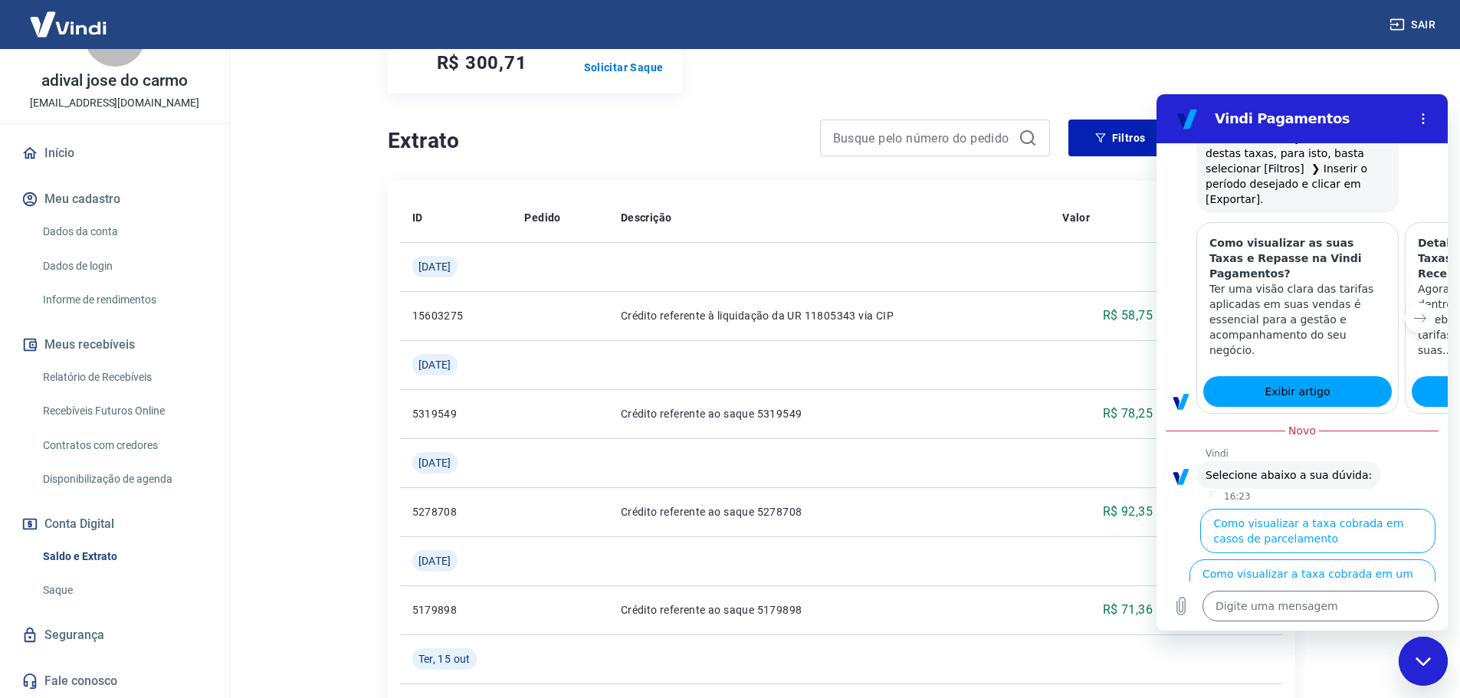
scroll to position [230, 0]
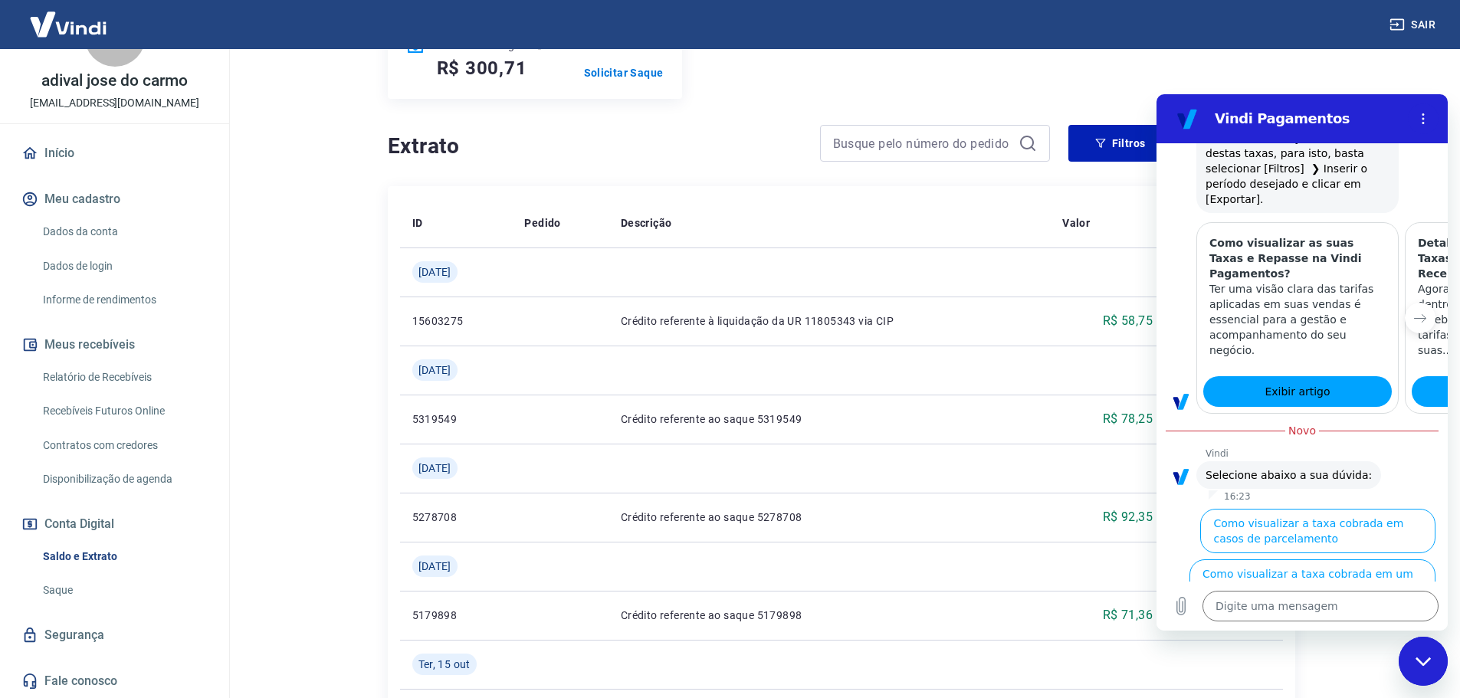
click at [107, 411] on link "Recebíveis Futuros Online" at bounding box center [124, 411] width 174 height 31
type textarea "x"
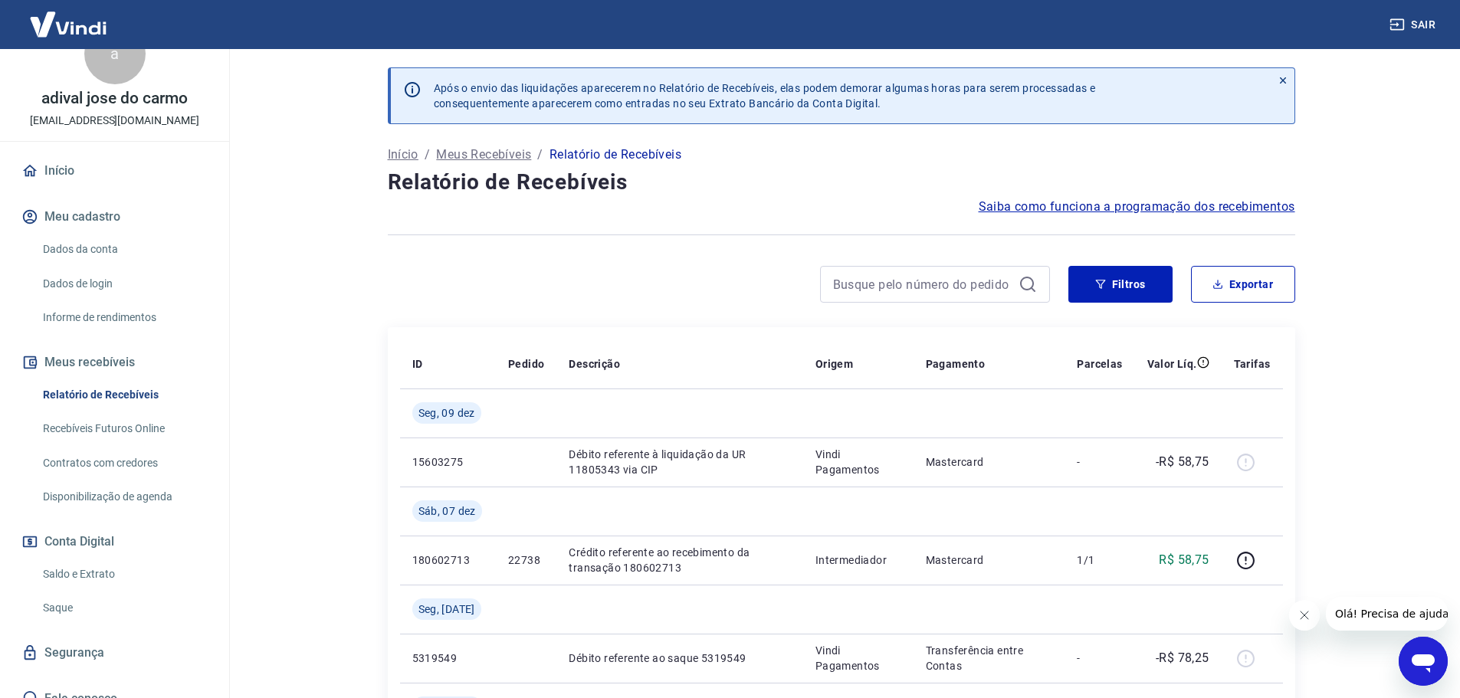
scroll to position [56, 0]
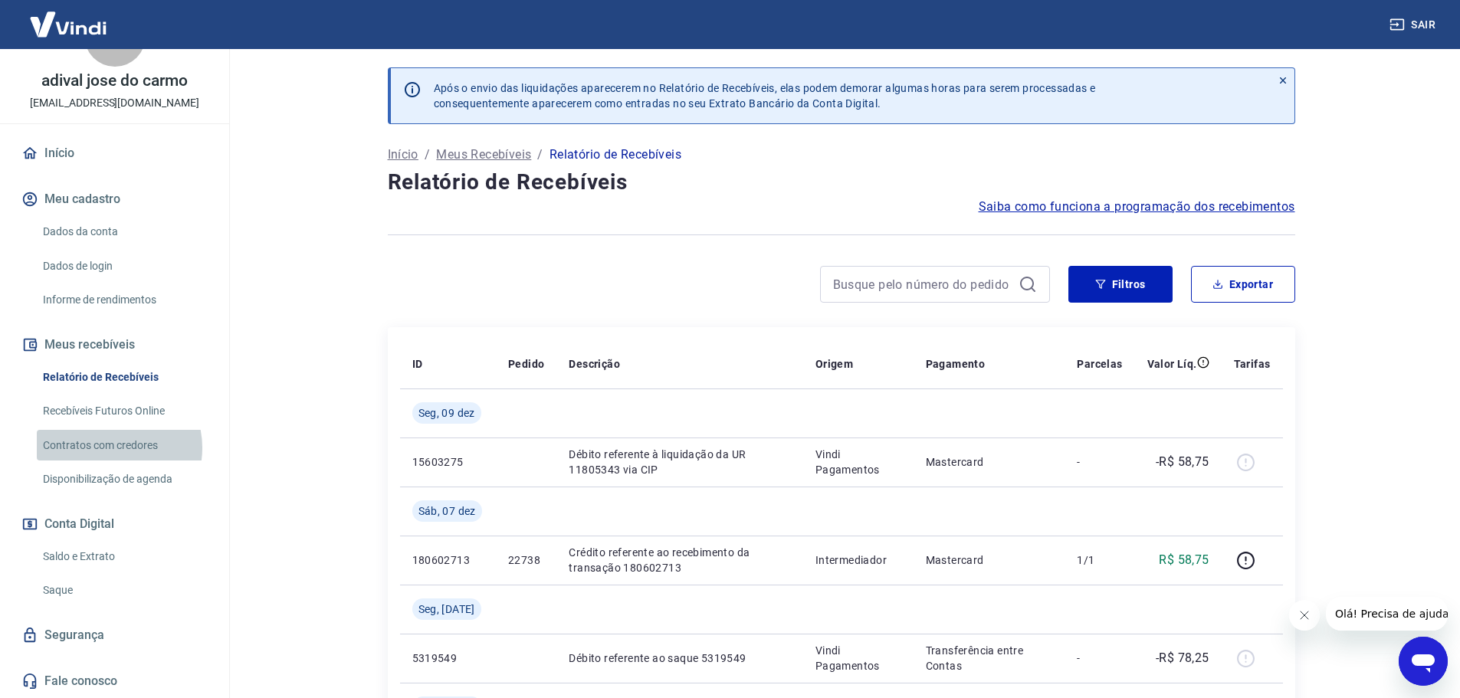
click at [107, 448] on link "Contratos com credores" at bounding box center [124, 445] width 174 height 31
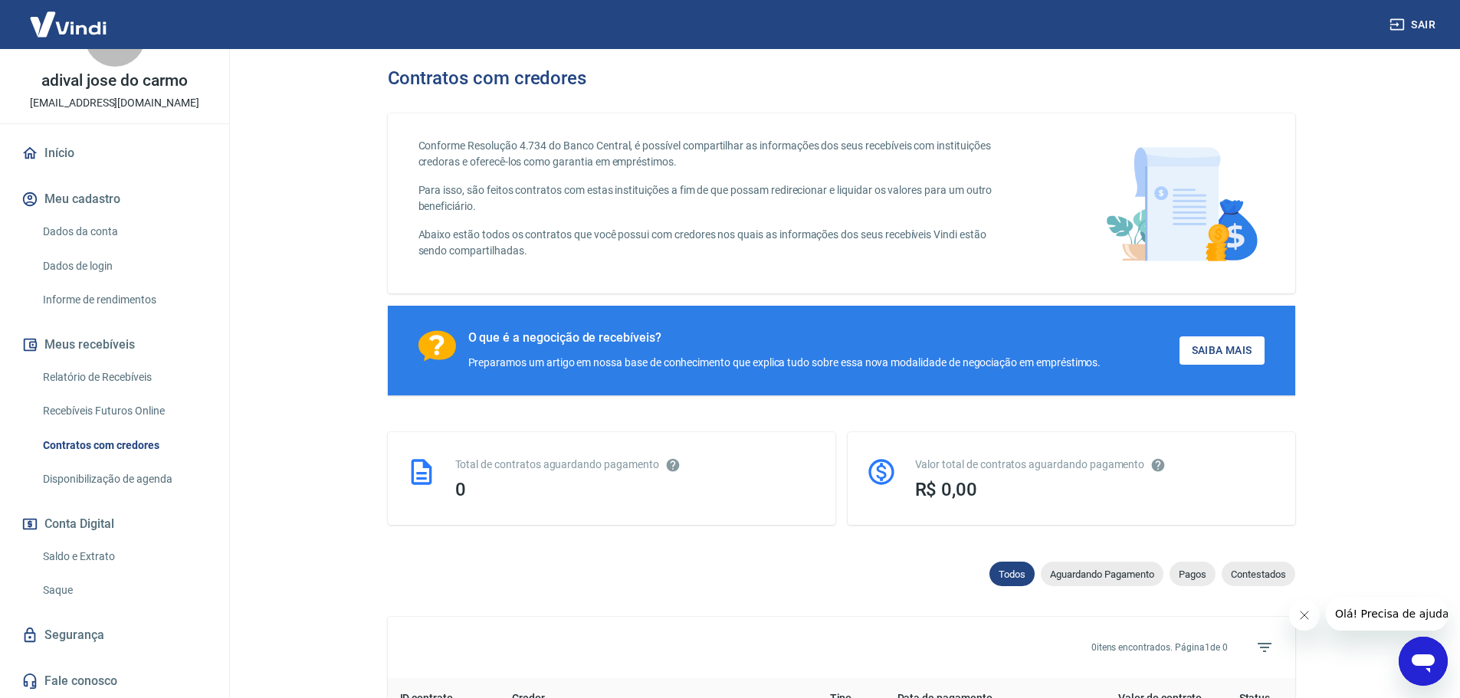
click at [113, 410] on link "Recebíveis Futuros Online" at bounding box center [124, 411] width 174 height 31
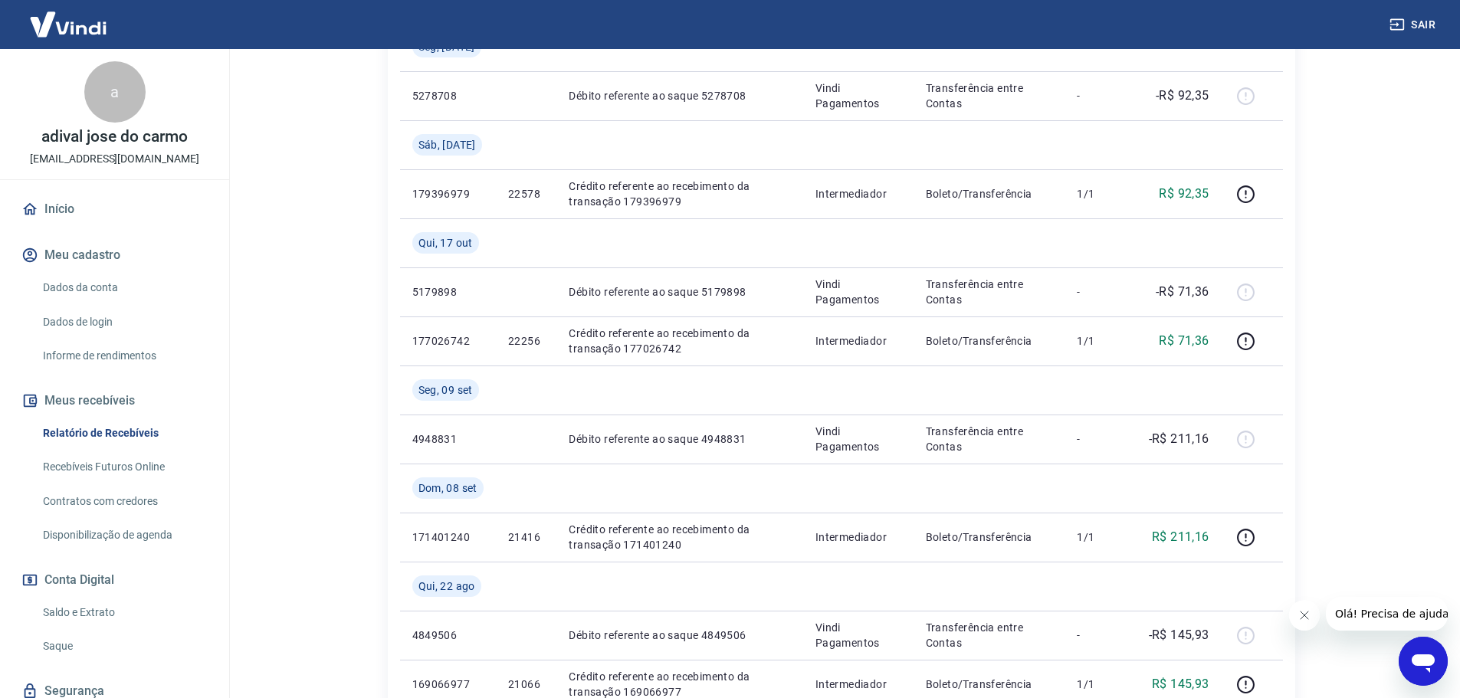
scroll to position [767, 0]
